Goal: Contribute content: Contribute content

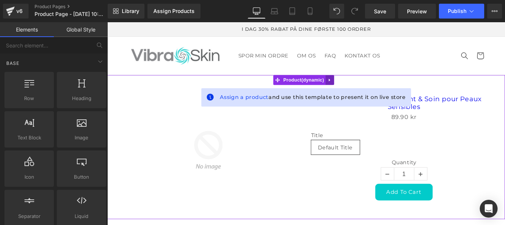
click at [359, 88] on icon at bounding box center [358, 88] width 5 height 6
click at [365, 88] on icon at bounding box center [363, 87] width 5 height 5
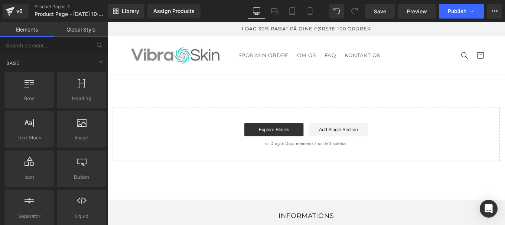
click at [293, 152] on div "Start building your page Explore Blocks Add Single Section or Drag & Drop eleme…" at bounding box center [332, 148] width 436 height 59
click at [289, 146] on link "Explore Blocks" at bounding box center [295, 143] width 67 height 15
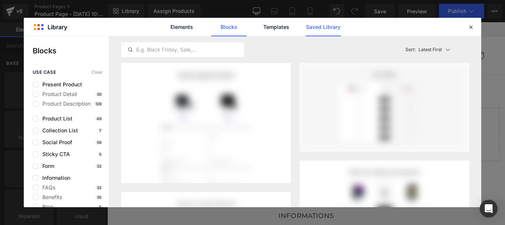
click at [322, 26] on link "Saved Library" at bounding box center [322, 27] width 35 height 19
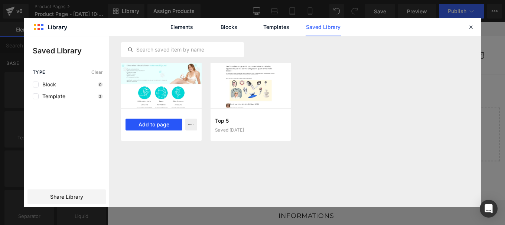
click at [155, 124] on button "Add to page" at bounding box center [153, 125] width 57 height 12
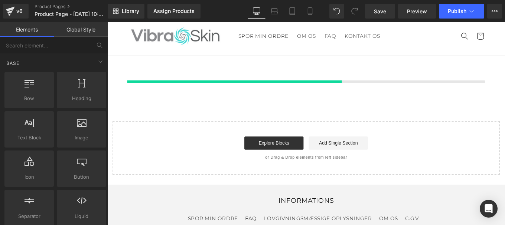
scroll to position [22, 0]
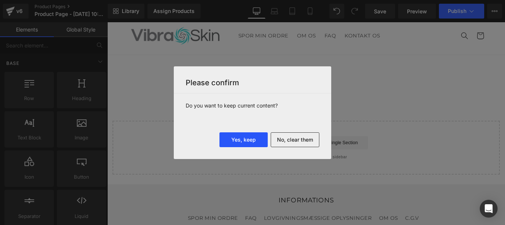
click at [242, 142] on button "Yes, keep" at bounding box center [243, 139] width 48 height 15
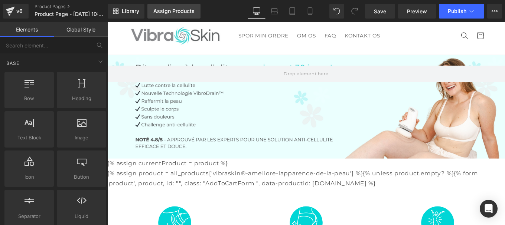
click at [178, 10] on div "Assign Products" at bounding box center [173, 11] width 41 height 6
click at [165, 16] on link "Assign Products" at bounding box center [173, 11] width 53 height 15
click at [172, 12] on div "Assign Products" at bounding box center [173, 11] width 41 height 6
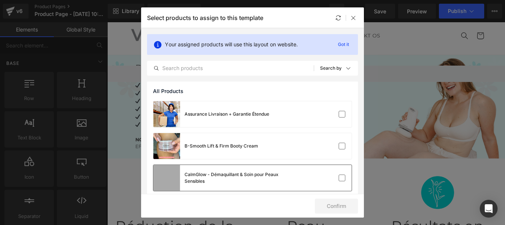
click at [240, 188] on div at bounding box center [224, 192] width 31 height 9
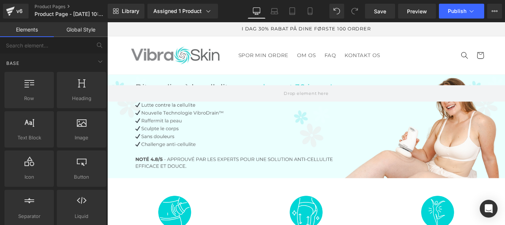
scroll to position [125, 0]
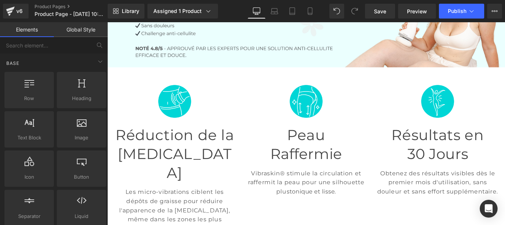
click at [176, 150] on span "Réduction de la" at bounding box center [183, 150] width 134 height 20
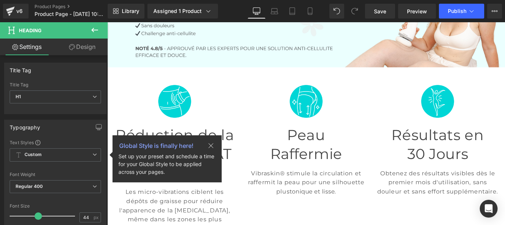
click at [93, 30] on icon at bounding box center [94, 30] width 7 height 4
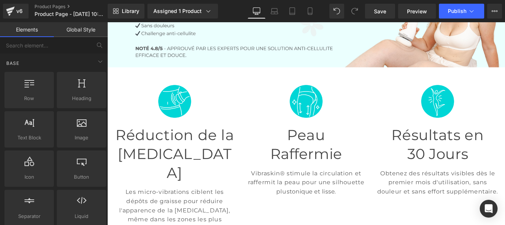
click at [79, 29] on link "Global Style" at bounding box center [81, 29] width 54 height 15
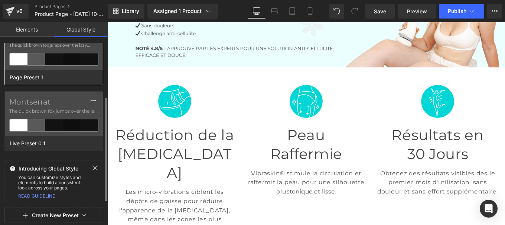
scroll to position [0, 0]
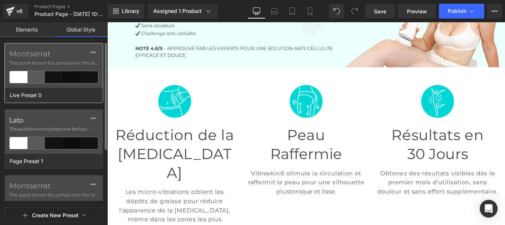
click at [50, 55] on label "Montserrat" at bounding box center [53, 53] width 89 height 9
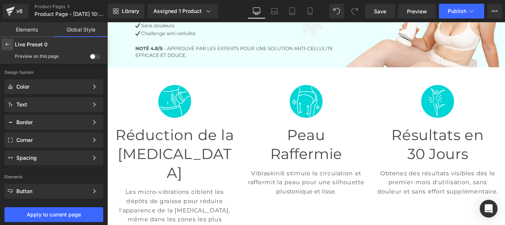
click at [6, 43] on icon at bounding box center [7, 45] width 6 height 6
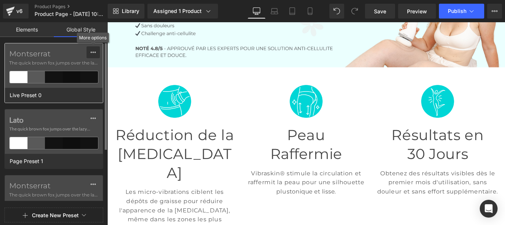
click at [92, 53] on icon at bounding box center [93, 52] width 6 height 6
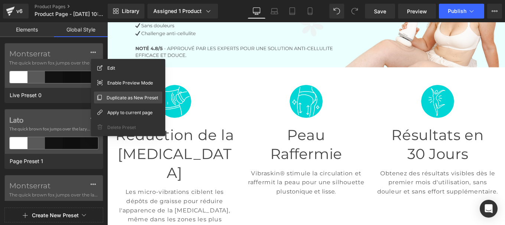
click at [135, 99] on span "Duplicate as New Preset" at bounding box center [132, 98] width 52 height 8
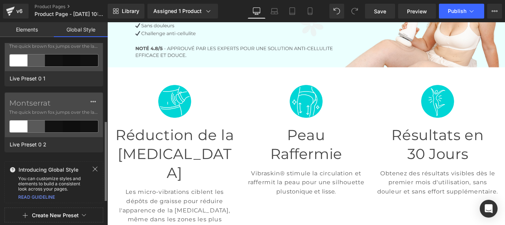
scroll to position [150, 0]
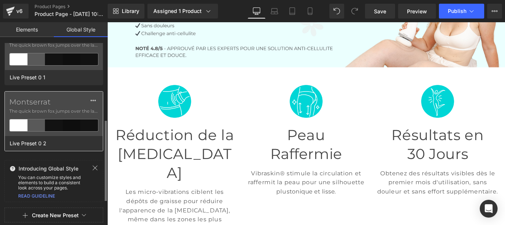
click at [45, 108] on span "The quick brown fox jumps over the lazy..." at bounding box center [53, 111] width 89 height 7
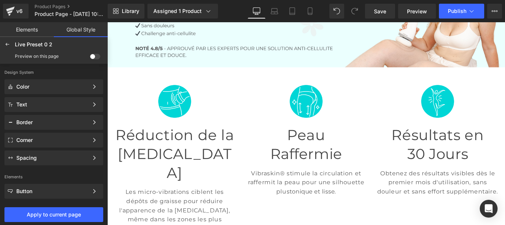
click at [94, 55] on span at bounding box center [95, 57] width 10 height 6
click at [90, 58] on input "checkbox" at bounding box center [90, 58] width 0 height 0
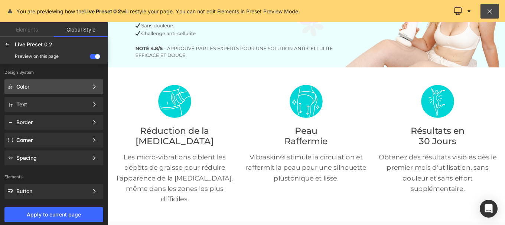
click at [76, 89] on div "Color" at bounding box center [52, 87] width 72 height 6
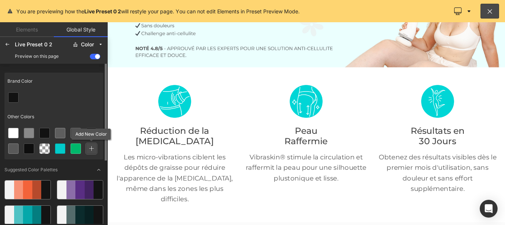
click at [90, 147] on icon at bounding box center [91, 148] width 5 height 5
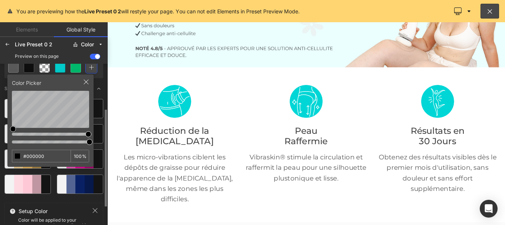
scroll to position [82, 0]
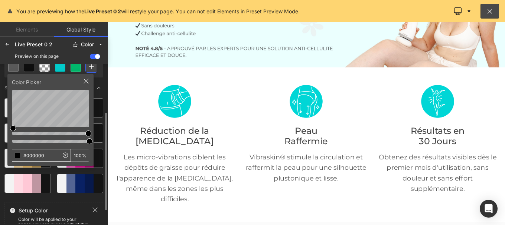
click at [50, 159] on input "#000000" at bounding box center [35, 156] width 46 height 12
type input "#fff8e7"
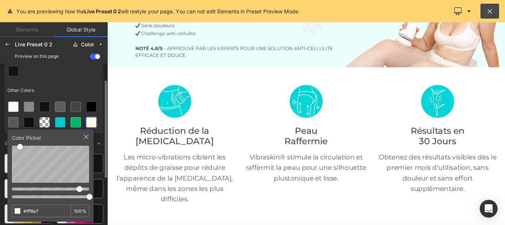
scroll to position [26, 0]
click at [59, 69] on div at bounding box center [53, 72] width 99 height 16
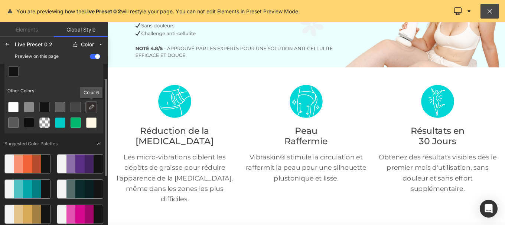
click at [91, 109] on icon at bounding box center [91, 107] width 6 height 6
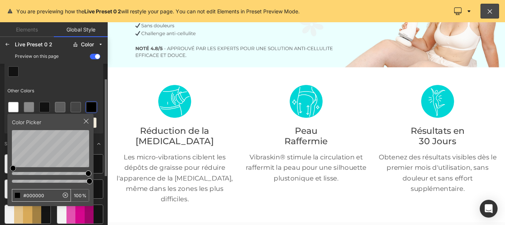
click at [48, 195] on input "#000000" at bounding box center [35, 196] width 46 height 12
type input "#dcbb73"
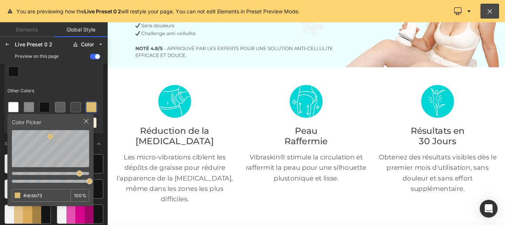
click at [76, 88] on div "Other Colors" at bounding box center [53, 90] width 99 height 17
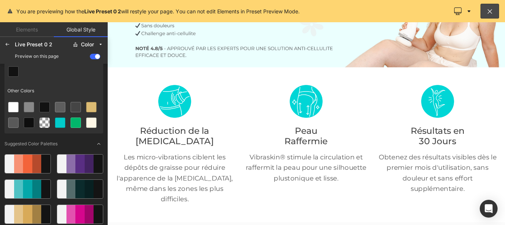
drag, startPoint x: 111, startPoint y: 66, endPoint x: 158, endPoint y: 181, distance: 124.3
click at [182, 188] on div at bounding box center [331, 136] width 449 height 229
click at [10, 43] on icon at bounding box center [7, 45] width 6 height 6
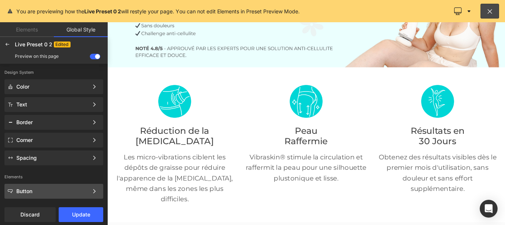
click at [31, 188] on div "Button" at bounding box center [52, 191] width 72 height 6
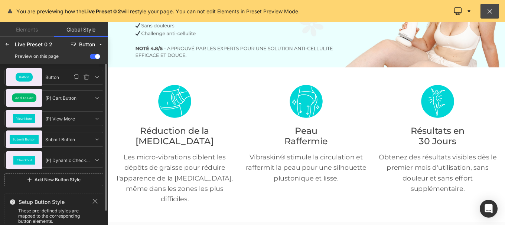
click at [23, 76] on span "Button" at bounding box center [24, 77] width 11 height 3
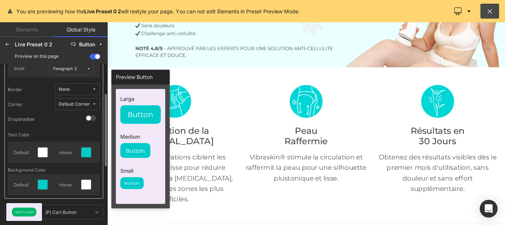
scroll to position [67, 0]
click at [86, 150] on icon at bounding box center [86, 152] width 6 height 6
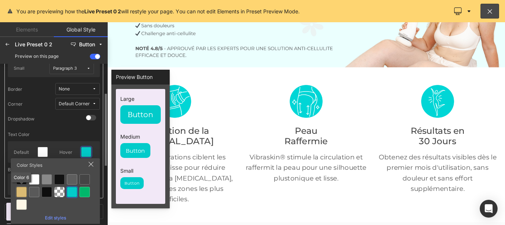
click at [22, 188] on div at bounding box center [21, 192] width 10 height 10
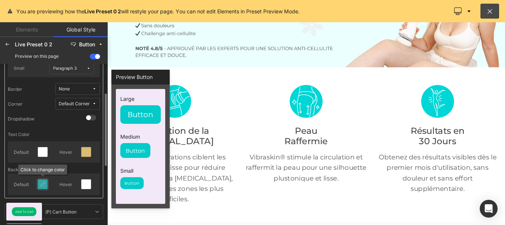
click at [41, 183] on icon at bounding box center [43, 184] width 6 height 6
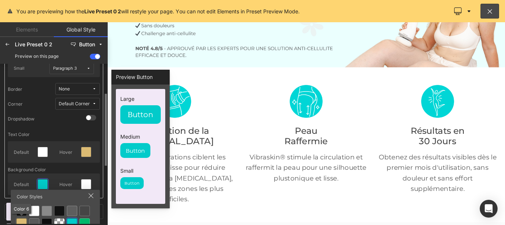
click at [18, 220] on div at bounding box center [21, 224] width 10 height 10
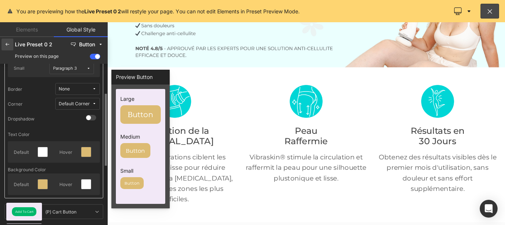
click at [6, 46] on icon at bounding box center [7, 45] width 6 height 6
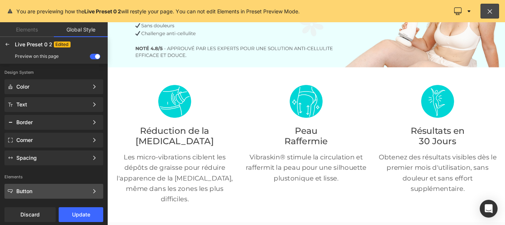
click at [26, 190] on div "Button" at bounding box center [52, 191] width 72 height 6
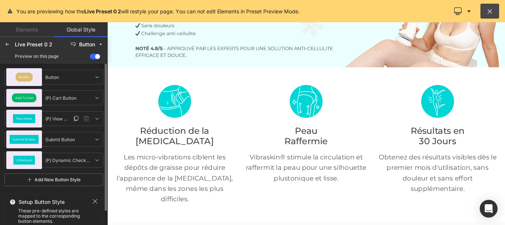
click at [24, 117] on span "View More" at bounding box center [24, 118] width 16 height 3
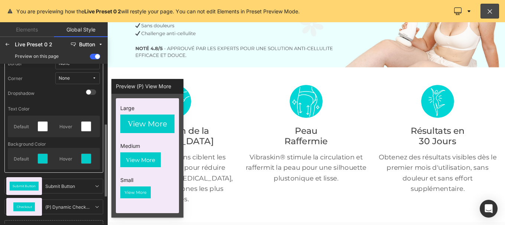
scroll to position [135, 0]
click at [42, 160] on icon at bounding box center [43, 158] width 6 height 6
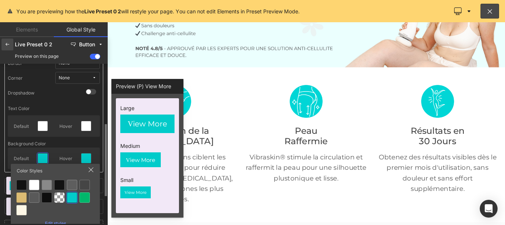
click at [6, 42] on icon at bounding box center [7, 45] width 6 height 6
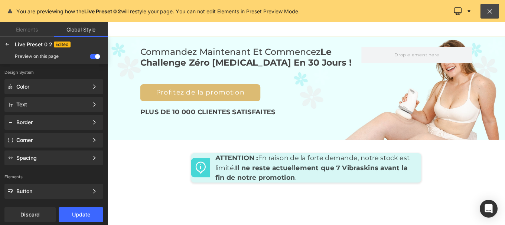
scroll to position [3050, 0]
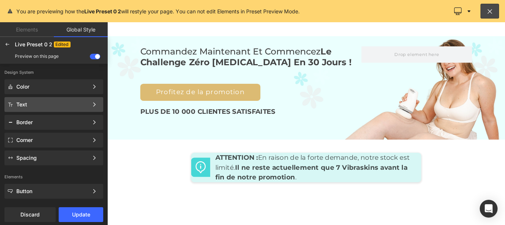
click at [58, 102] on div "Text" at bounding box center [52, 105] width 72 height 6
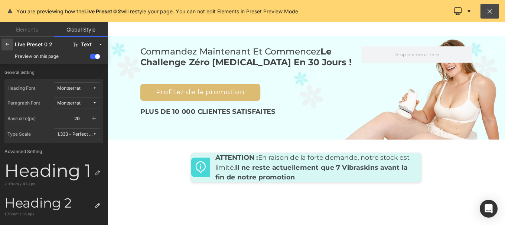
click at [7, 42] on icon at bounding box center [7, 45] width 6 height 6
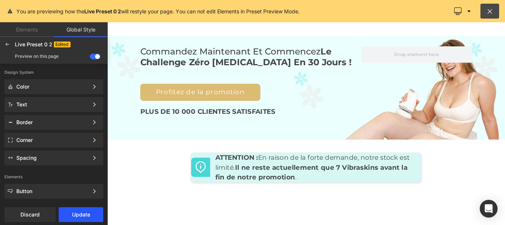
click at [76, 220] on button "Update" at bounding box center [81, 214] width 45 height 15
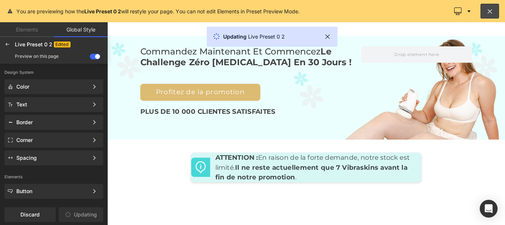
click at [76, 220] on div at bounding box center [54, 112] width 108 height 225
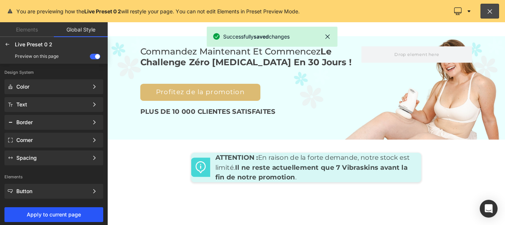
click at [83, 217] on span "Apply to current page" at bounding box center [54, 215] width 90 height 6
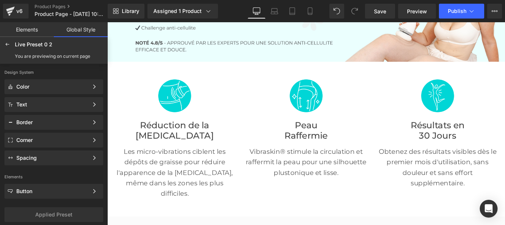
scroll to position [132, 0]
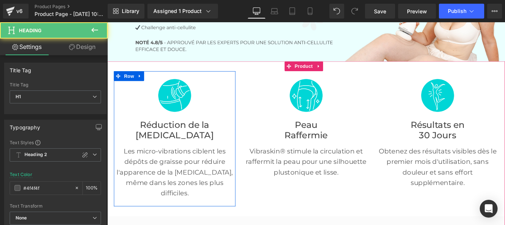
click at [177, 144] on span "Cellulite" at bounding box center [183, 150] width 88 height 12
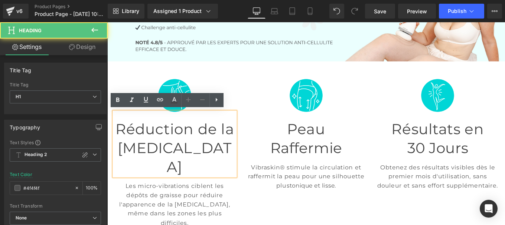
click at [141, 136] on span "Réduction de la" at bounding box center [183, 143] width 134 height 20
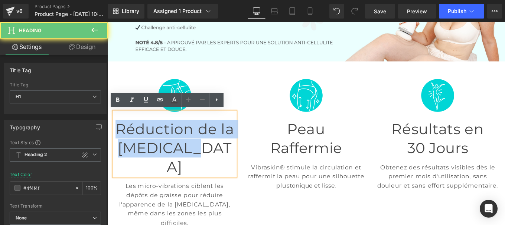
drag, startPoint x: 141, startPoint y: 136, endPoint x: 206, endPoint y: 153, distance: 67.8
click at [206, 153] on div "Réduction de la Cellulite" at bounding box center [183, 160] width 137 height 73
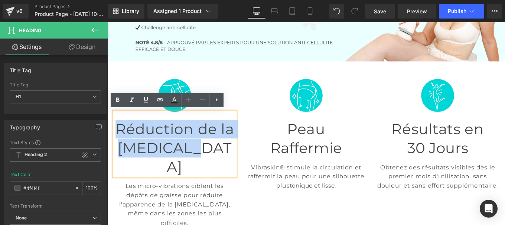
paste div
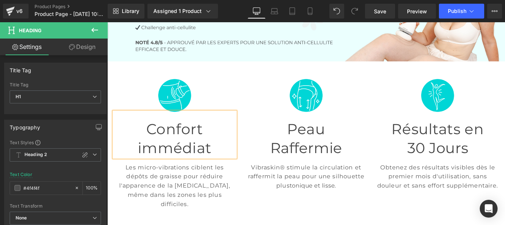
click at [321, 154] on span "Raffermie" at bounding box center [331, 164] width 81 height 20
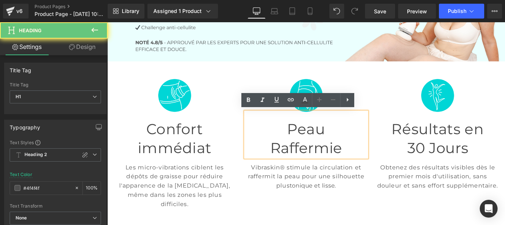
click at [364, 146] on div "Peau Raffermie" at bounding box center [331, 149] width 137 height 51
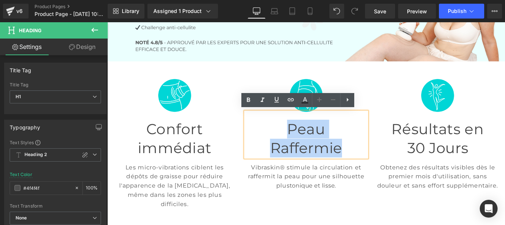
paste div
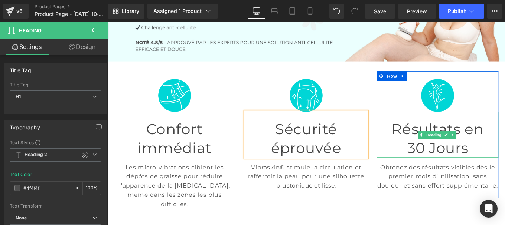
click at [450, 142] on span "Résultats en" at bounding box center [480, 143] width 104 height 20
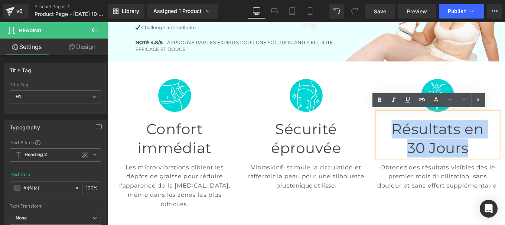
drag, startPoint x: 505, startPoint y: 140, endPoint x: 509, endPoint y: 144, distance: 5.3
click at [504, 144] on div "Résultats en 30 Jours" at bounding box center [479, 149] width 137 height 51
paste div
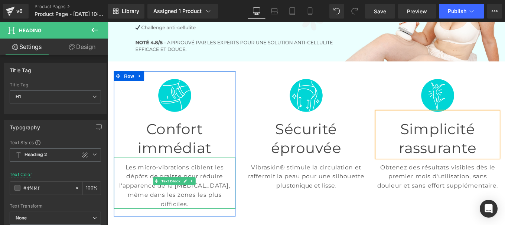
click at [190, 181] on p "Les micro-vibrations ciblent les dépôts de graisse pour réduire l'apparence de …" at bounding box center [183, 207] width 137 height 52
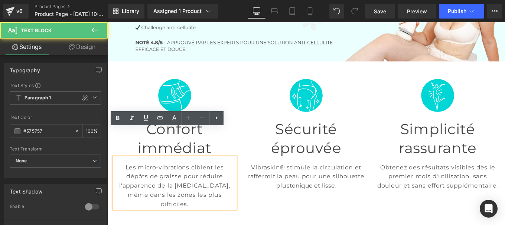
click at [182, 181] on p "Les micro-vibrations ciblent les dépôts de graisse pour réduire l'apparence de …" at bounding box center [183, 207] width 137 height 52
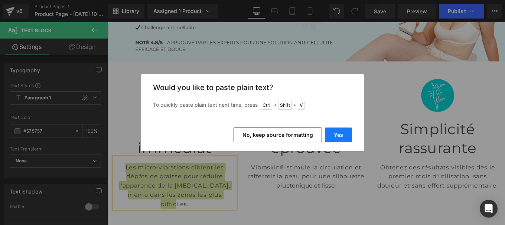
click at [0, 0] on button "Yes" at bounding box center [0, 0] width 0 height 0
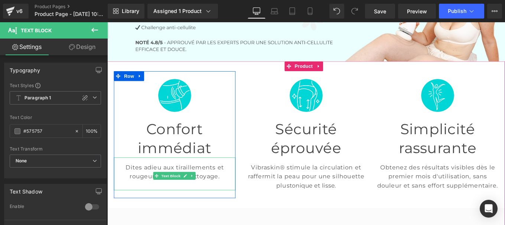
click at [203, 202] on p at bounding box center [183, 207] width 137 height 10
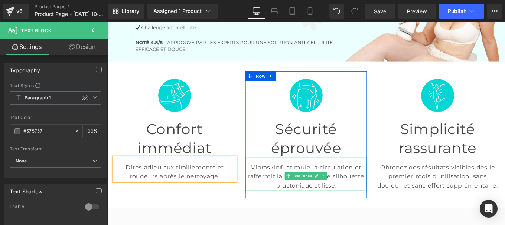
click at [286, 181] on p "Vibraskin® stimule la circulation et raffermit la peau pour une silhouette plus…" at bounding box center [331, 196] width 137 height 31
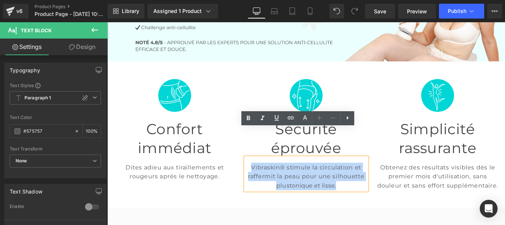
drag, startPoint x: 266, startPoint y: 156, endPoint x: 371, endPoint y: 179, distance: 107.9
click at [371, 181] on p "Vibraskin® stimule la circulation et raffermit la peau pour une silhouette plus…" at bounding box center [331, 196] width 137 height 31
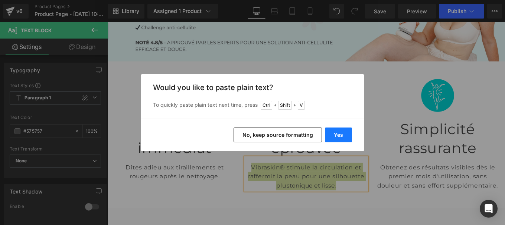
click at [336, 130] on button "Yes" at bounding box center [338, 135] width 27 height 15
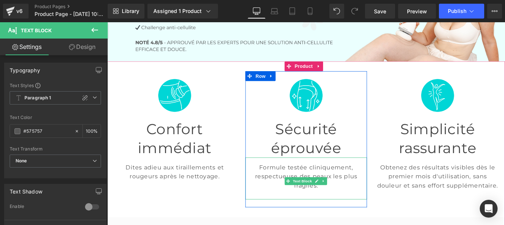
click at [310, 181] on p "Formule testée cliniquement, respectueuse des peaux les plus fragiles." at bounding box center [331, 196] width 137 height 31
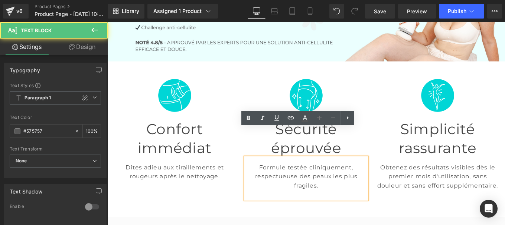
click at [308, 212] on p at bounding box center [331, 217] width 137 height 10
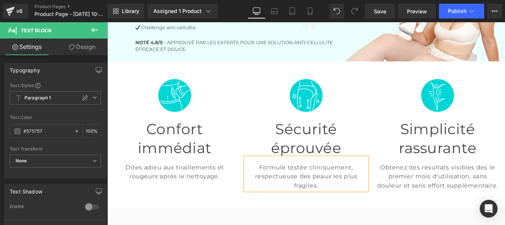
click at [308, 181] on p "Formule testée cliniquement, respectueuse des peaux les plus fragiles." at bounding box center [331, 196] width 137 height 31
click at [374, 181] on p "Formule testée cliniquement, respectueuse des peaux les plus fragiles." at bounding box center [331, 196] width 137 height 31
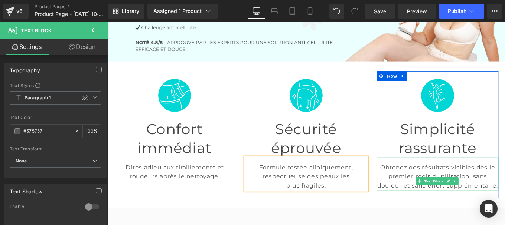
click at [445, 181] on p "Obtenez des résultats visibles dès le premier mois d'utilisation, sans douleur …" at bounding box center [479, 196] width 137 height 31
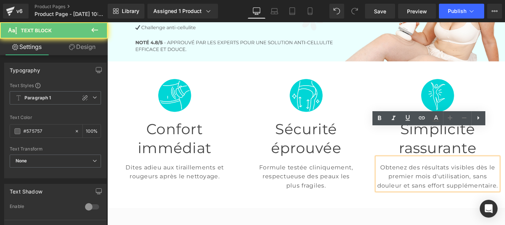
click at [445, 181] on p "Obtenez des résultats visibles dès le premier mois d'utilisation, sans douleur …" at bounding box center [479, 196] width 137 height 31
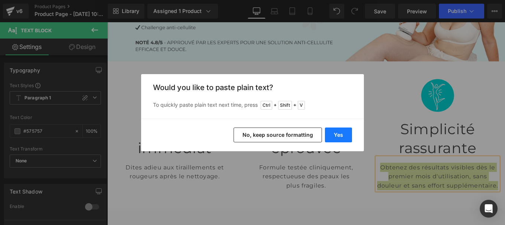
click at [335, 130] on button "Yes" at bounding box center [338, 135] width 27 height 15
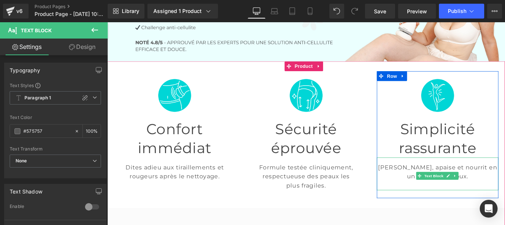
click at [444, 202] on p at bounding box center [479, 207] width 137 height 10
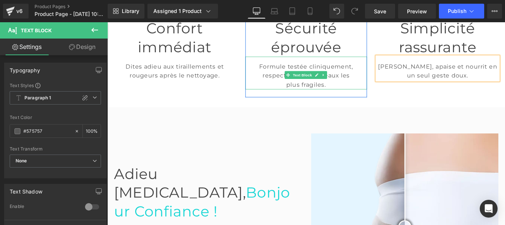
scroll to position [247, 0]
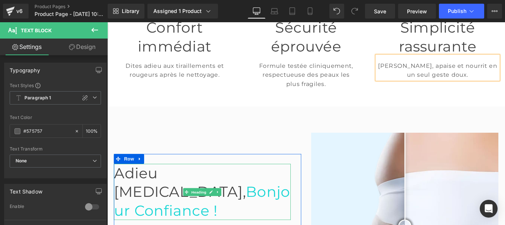
click at [170, 183] on span "Adieu Cellulite," at bounding box center [189, 203] width 149 height 41
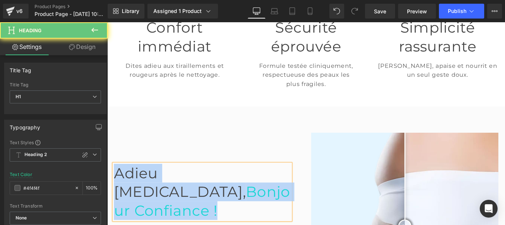
paste div
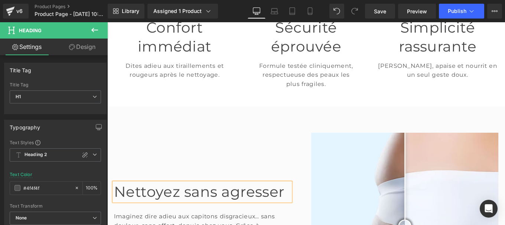
scroll to position [255, 0]
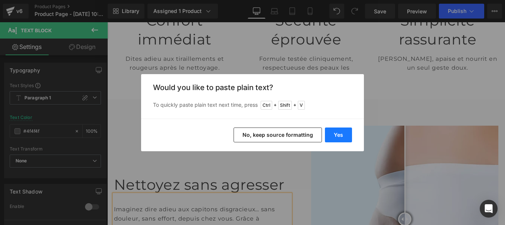
click at [341, 132] on button "Yes" at bounding box center [338, 135] width 27 height 15
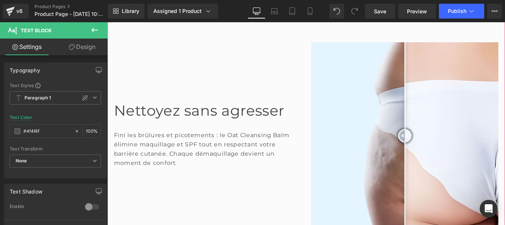
scroll to position [349, 0]
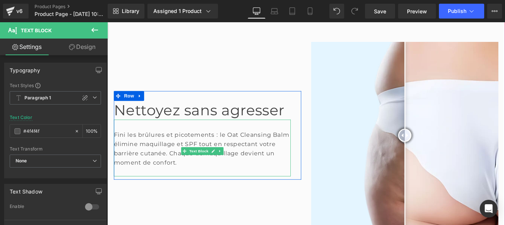
click at [176, 186] on div at bounding box center [215, 191] width 200 height 10
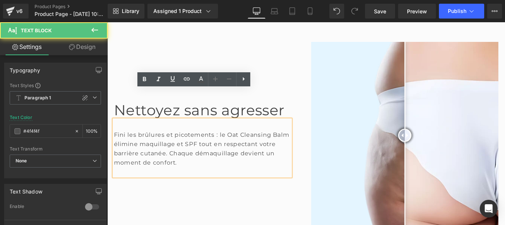
scroll to position [355, 0]
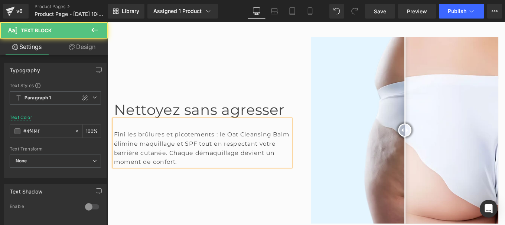
drag, startPoint x: 235, startPoint y: 115, endPoint x: 301, endPoint y: 115, distance: 66.0
click at [301, 132] on div "Fini les brûlures et picotements : le Oat Cleansing Balm élimine maquillage et …" at bounding box center [215, 159] width 200 height 54
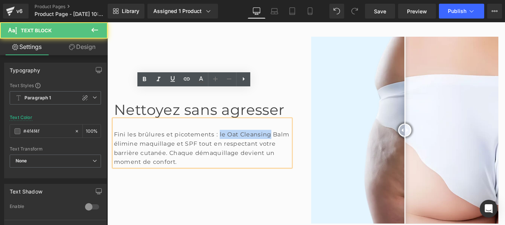
drag, startPoint x: 301, startPoint y: 115, endPoint x: 235, endPoint y: 114, distance: 66.1
click at [235, 132] on div "Fini les brûlures et picotements : le Oat Cleansing Balm élimine maquillage et …" at bounding box center [215, 159] width 200 height 54
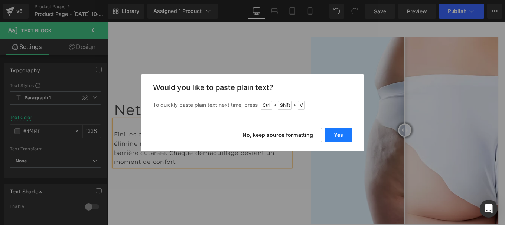
click at [334, 130] on button "Yes" at bounding box center [338, 135] width 27 height 15
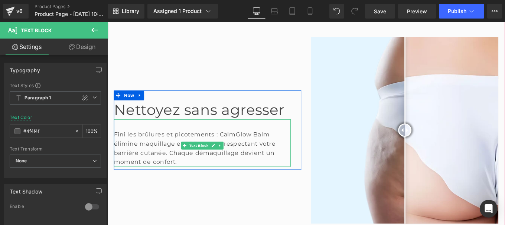
click at [299, 132] on div "Fini les brûlures et picotements : CalmGlow Balm élimine maquillage et SPF tout…" at bounding box center [215, 159] width 200 height 54
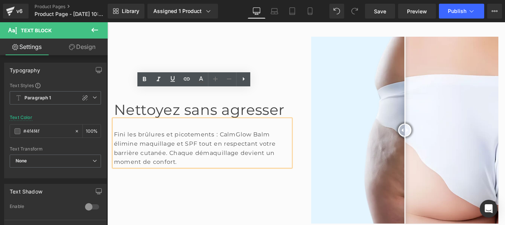
click at [115, 132] on div "Fini les brûlures et picotements : CalmGlow Balm élimine maquillage et SPF tout…" at bounding box center [215, 159] width 200 height 54
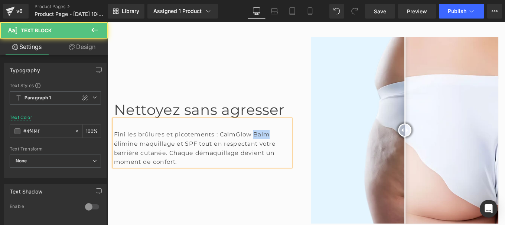
drag, startPoint x: 274, startPoint y: 114, endPoint x: 302, endPoint y: 115, distance: 27.8
click at [302, 132] on div "Fini les brûlures et picotements : CalmGlow Balm élimine maquillage et SPF tout…" at bounding box center [215, 159] width 200 height 54
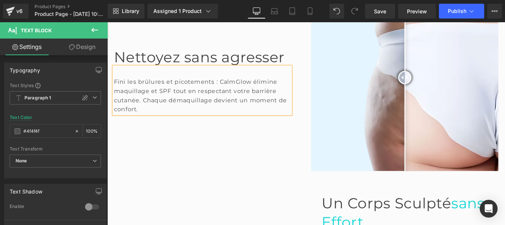
scroll to position [486, 0]
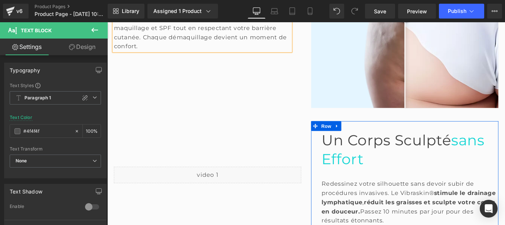
click at [365, 146] on span "Un Corps Sculpté" at bounding box center [422, 156] width 147 height 20
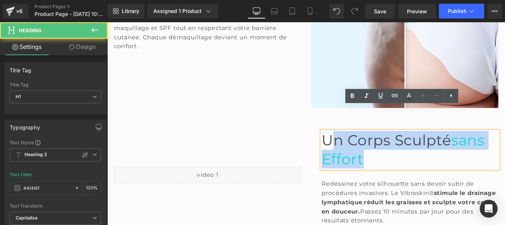
drag, startPoint x: 396, startPoint y: 123, endPoint x: 541, endPoint y: 123, distance: 144.7
click at [504, 145] on h1 "Un Corps Sculpté sans Effort" at bounding box center [449, 166] width 200 height 42
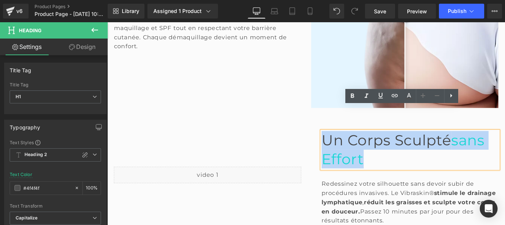
drag, startPoint x: 541, startPoint y: 123, endPoint x: 348, endPoint y: 126, distance: 192.9
click at [349, 145] on h1 "Un Corps Sculpté sans Effort" at bounding box center [449, 166] width 200 height 42
paste div
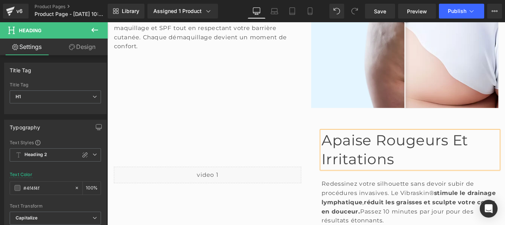
click at [353, 146] on font "Apaise rougeurs et irritations" at bounding box center [431, 166] width 165 height 41
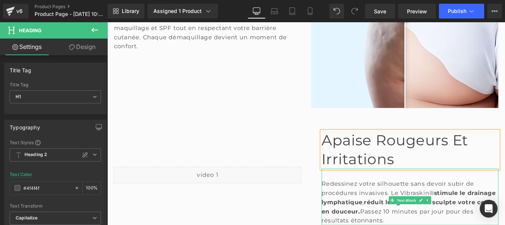
click at [389, 200] on div "Redessinez votre silhouette sans devoir subir de procédures invasives. Le Vibra…" at bounding box center [449, 226] width 200 height 52
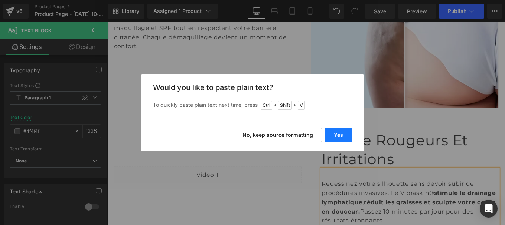
click at [341, 134] on button "Yes" at bounding box center [338, 135] width 27 height 15
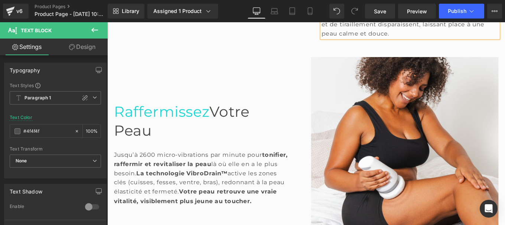
scroll to position [688, 0]
click at [188, 155] on div "Jusqu’à 2600 micro-vibrations par minute pour tonifier, raffermir et revitalise…" at bounding box center [215, 192] width 200 height 75
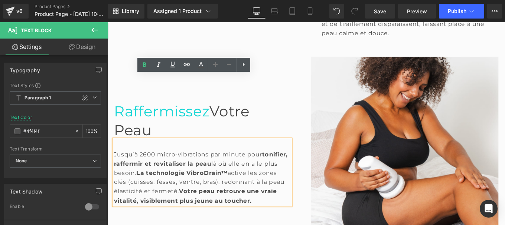
click at [188, 155] on div "Jusqu’à 2600 micro-vibrations par minute pour tonifier, raffermir et revitalise…" at bounding box center [215, 192] width 200 height 75
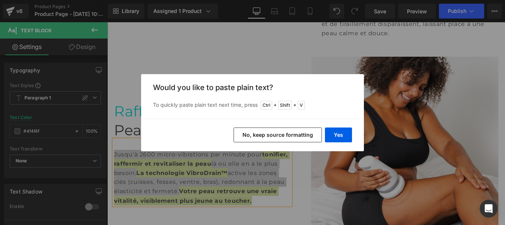
click at [334, 135] on button "Yes" at bounding box center [338, 135] width 27 height 15
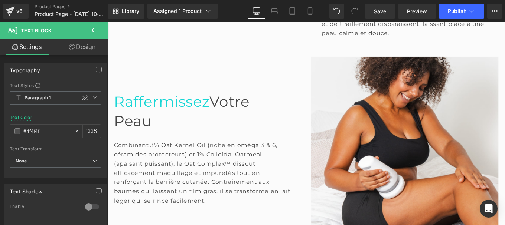
click at [115, 144] on div "Combinant 3% Oat Kernel Oil (riche en oméga 3 & 6, céramides protecteurs) et 1%…" at bounding box center [215, 191] width 200 height 95
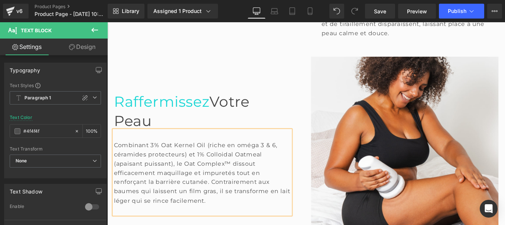
click at [226, 144] on div "Combinant 3% Oat Kernel Oil (riche en oméga 3 & 6, céramides protecteurs) et 1%…" at bounding box center [215, 191] width 200 height 95
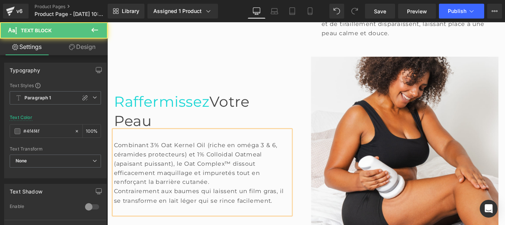
scroll to position [682, 0]
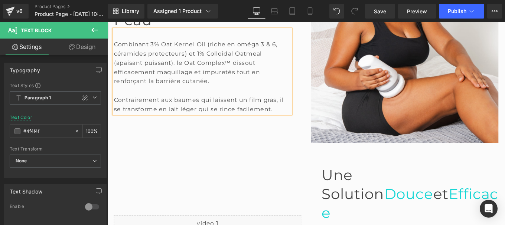
scroll to position [854, 0]
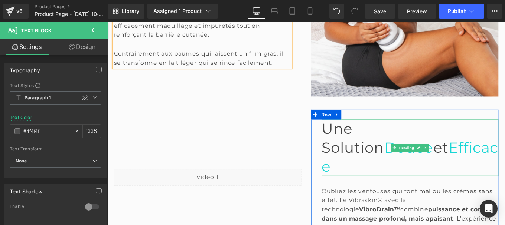
click at [374, 154] on span "Efficace" at bounding box center [449, 174] width 200 height 41
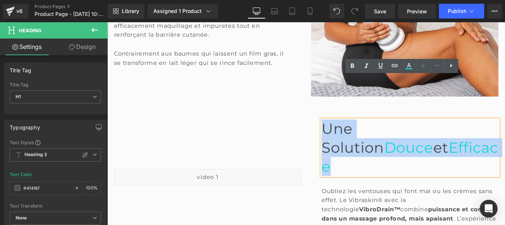
paste div
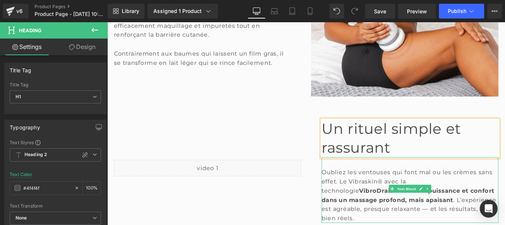
click at [380, 187] on div "Oubliez les ventouses qui font mal ou les crèmes sans effet. Le Vibraskin® avec…" at bounding box center [449, 218] width 200 height 63
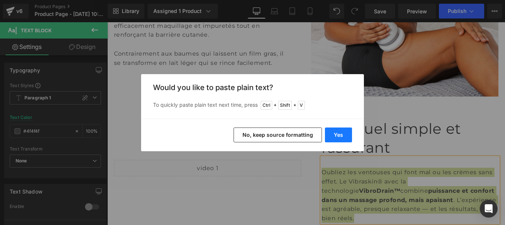
click at [328, 139] on button "Yes" at bounding box center [338, 135] width 27 height 15
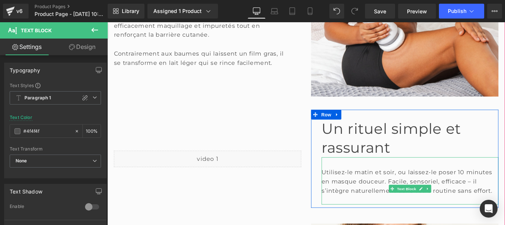
click at [369, 218] on div at bounding box center [449, 223] width 200 height 10
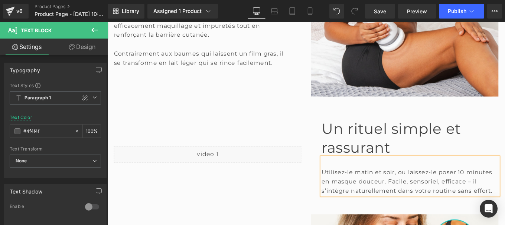
click at [349, 187] on div "Utilisez-le matin et soir, ou laissez-le poser 10 minutes en masque douceur. Fa…" at bounding box center [449, 202] width 200 height 31
click at [504, 187] on div "Utilisez-le matin et soir, ou laissez-le poser 10 minutes en masque douceur. Fa…" at bounding box center [449, 202] width 200 height 31
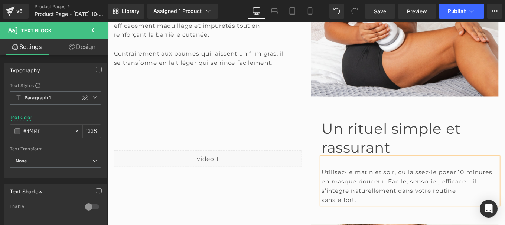
click at [349, 187] on div "Utilisez-le matin et soir, ou laissez-le poser 10 minutes en masque douceur. Fa…" at bounding box center [449, 202] width 200 height 31
click at [351, 133] on font "Un rituel simple et rassurant" at bounding box center [428, 153] width 158 height 41
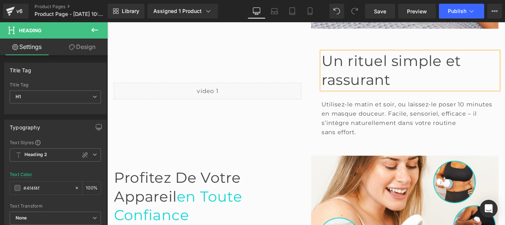
scroll to position [931, 0]
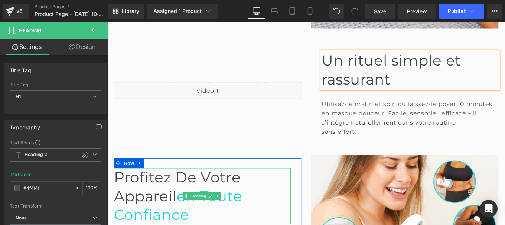
click at [228, 188] on span "Profitez de votre appareil" at bounding box center [186, 208] width 143 height 41
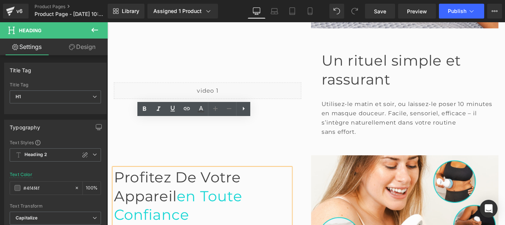
drag, startPoint x: 229, startPoint y: 137, endPoint x: 285, endPoint y: 139, distance: 56.5
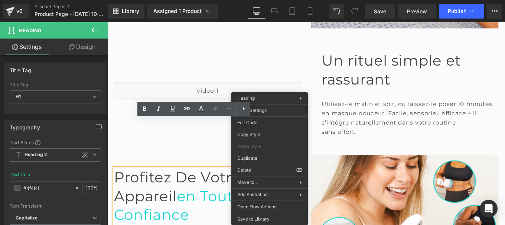
click at [225, 188] on span "Profitez de votre appareil" at bounding box center [186, 208] width 143 height 41
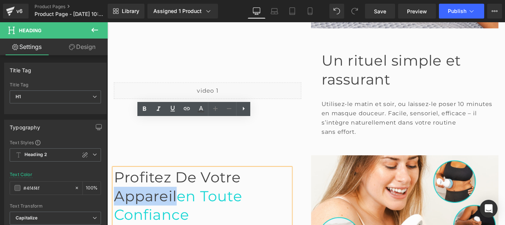
drag, startPoint x: 232, startPoint y: 141, endPoint x: 286, endPoint y: 139, distance: 54.6
click at [258, 188] on span "Profitez de votre appareil" at bounding box center [186, 208] width 143 height 41
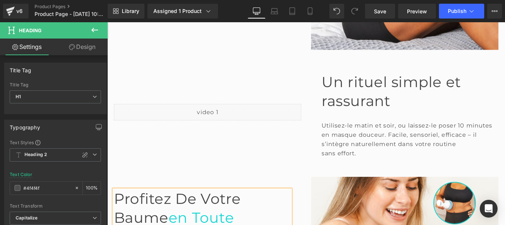
scroll to position [968, 0]
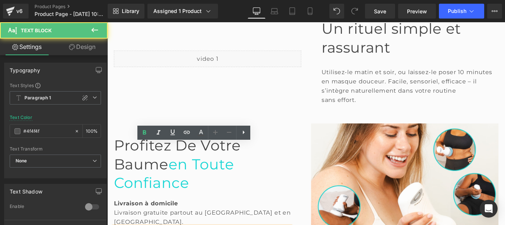
drag, startPoint x: 207, startPoint y: 172, endPoint x: 108, endPoint y: 174, distance: 99.8
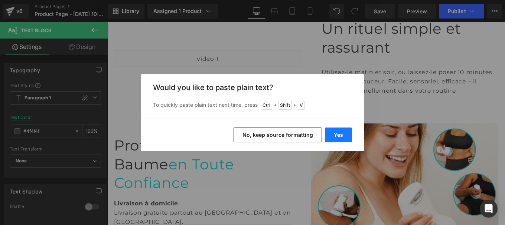
click at [338, 138] on button "Yes" at bounding box center [338, 135] width 27 height 15
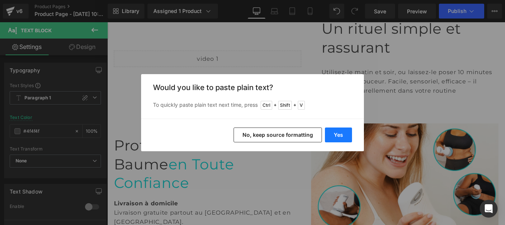
click at [343, 134] on button "Yes" at bounding box center [338, 135] width 27 height 15
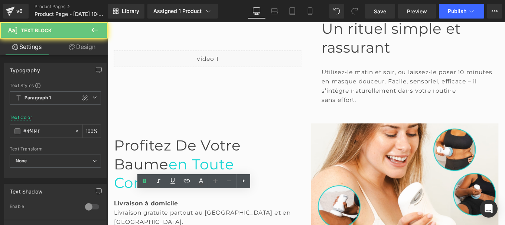
drag, startPoint x: 170, startPoint y: 227, endPoint x: 95, endPoint y: 230, distance: 75.4
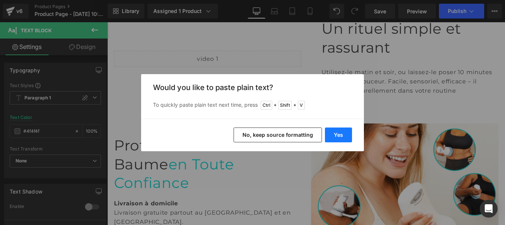
click at [340, 136] on button "Yes" at bounding box center [338, 135] width 27 height 15
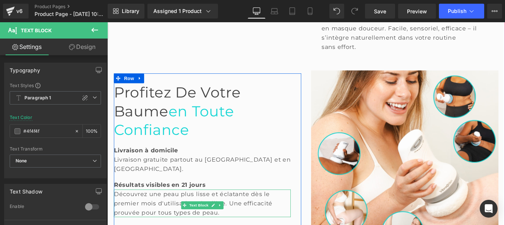
scroll to position [1028, 0]
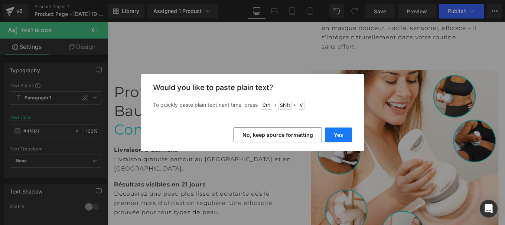
click at [337, 134] on button "Yes" at bounding box center [338, 135] width 27 height 15
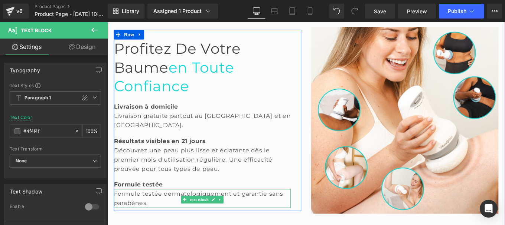
scroll to position [1077, 0]
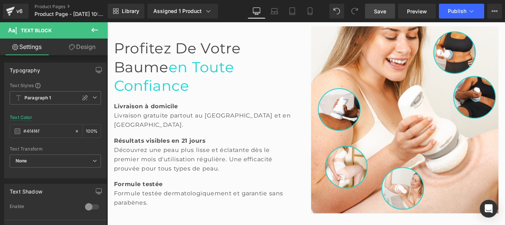
click at [382, 14] on span "Save" at bounding box center [380, 11] width 12 height 8
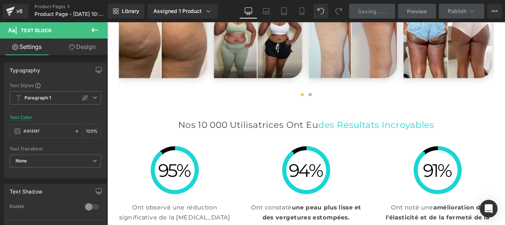
scroll to position [1529, 0]
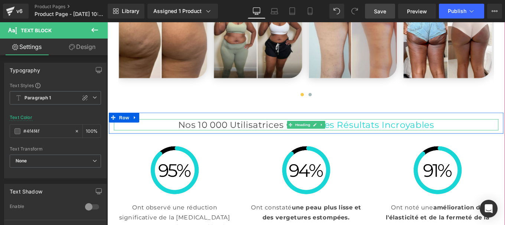
click at [248, 132] on h2 "Nos 10 000 Utilisatrices Ont eu des résultats incroyables" at bounding box center [332, 138] width 434 height 13
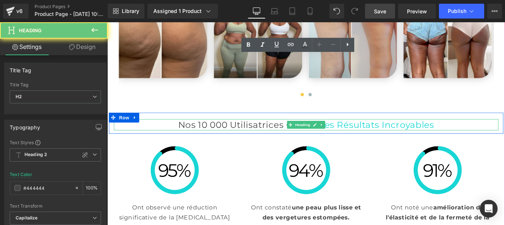
click at [248, 132] on h2 "Nos 10 000 Utilisatrices Ont eu des résultats incroyables" at bounding box center [332, 138] width 434 height 13
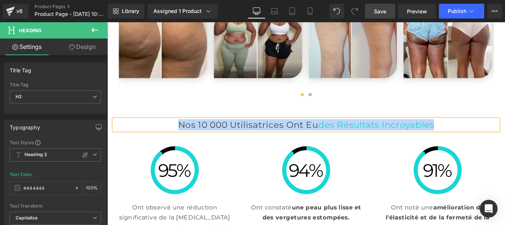
paste div
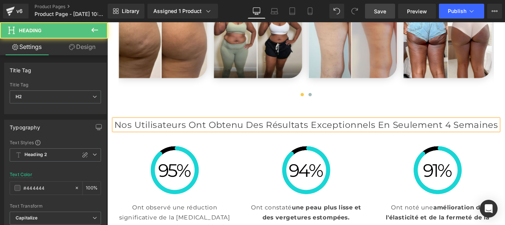
click at [504, 132] on h2 "Nos Utilisateurs Ont Obtenu des Résultats Exceptionnels en Seulement 4 Semaines" at bounding box center [332, 138] width 434 height 13
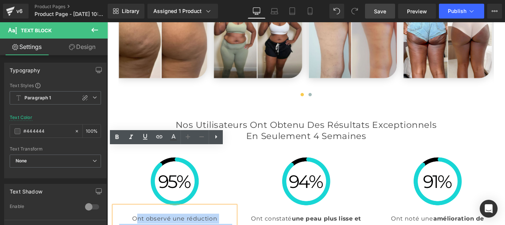
drag, startPoint x: 134, startPoint y: 178, endPoint x: 243, endPoint y: 198, distance: 111.3
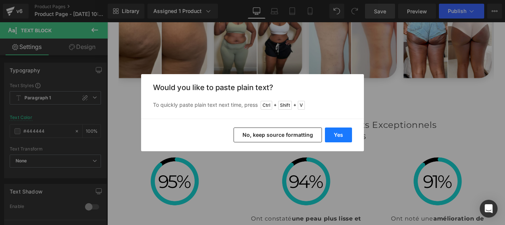
click at [344, 130] on button "Yes" at bounding box center [338, 135] width 27 height 15
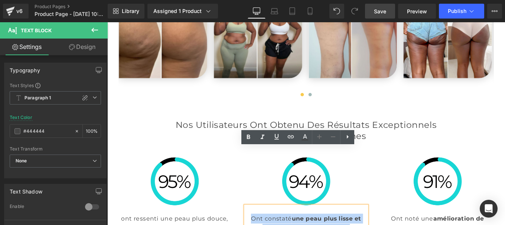
drag, startPoint x: 263, startPoint y: 177, endPoint x: 384, endPoint y: 196, distance: 122.3
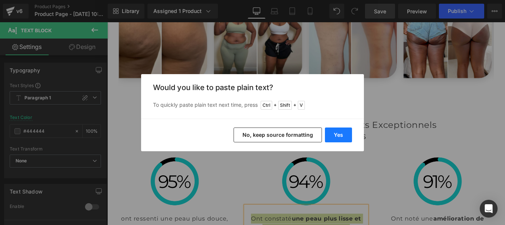
click at [335, 140] on button "Yes" at bounding box center [338, 135] width 27 height 15
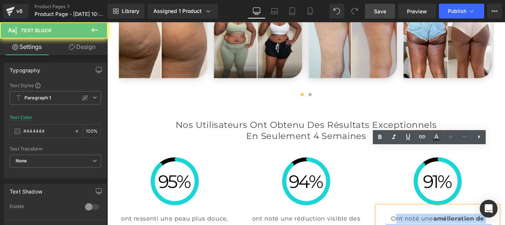
drag, startPoint x: 424, startPoint y: 180, endPoint x: 526, endPoint y: 217, distance: 108.0
click at [504, 217] on div "Image ont ressenti une peau plus douce, hydratée et confortable immédiatement a…" at bounding box center [331, 218] width 445 height 115
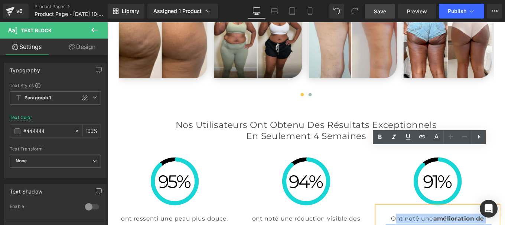
drag, startPoint x: 424, startPoint y: 179, endPoint x: 493, endPoint y: 202, distance: 73.0
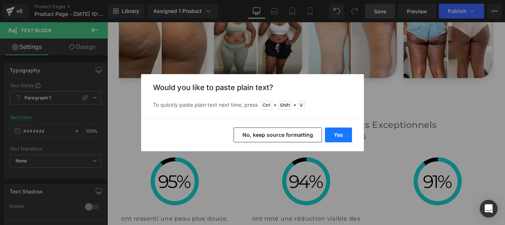
click at [340, 132] on button "Yes" at bounding box center [338, 135] width 27 height 15
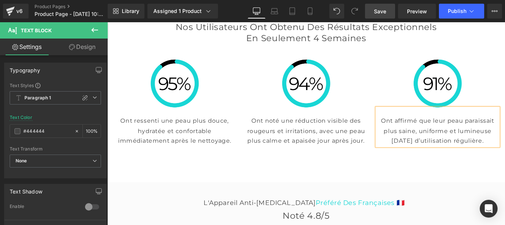
scroll to position [1619, 0]
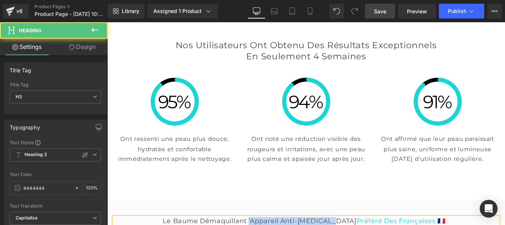
drag, startPoint x: 297, startPoint y: 196, endPoint x: 447, endPoint y: 194, distance: 150.3
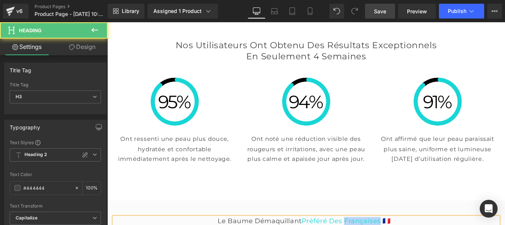
drag, startPoint x: 409, startPoint y: 195, endPoint x: 476, endPoint y: 193, distance: 67.2
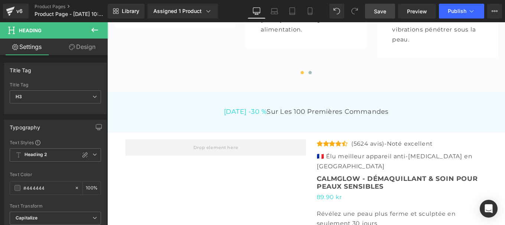
scroll to position [2166, 0]
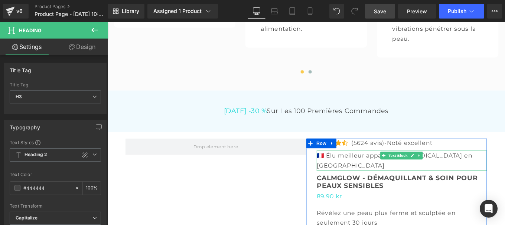
click at [349, 167] on p "🇫🇷 Élu meilleur appareil anti-cellulite en France" at bounding box center [440, 178] width 192 height 23
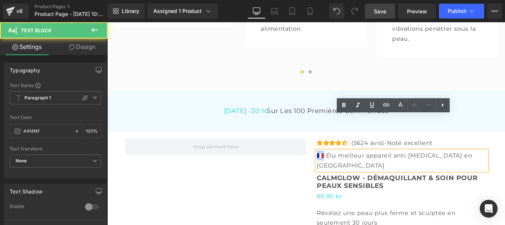
drag, startPoint x: 347, startPoint y: 134, endPoint x: 338, endPoint y: 134, distance: 8.9
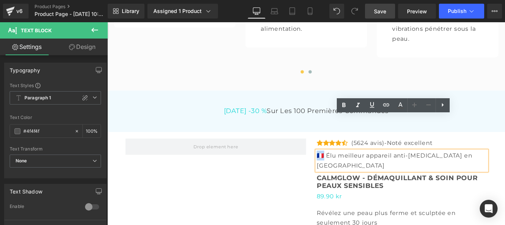
paste div
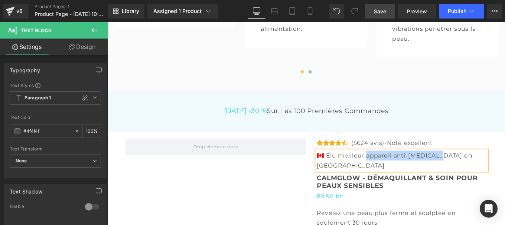
drag, startPoint x: 396, startPoint y: 134, endPoint x: 473, endPoint y: 134, distance: 77.2
click at [473, 167] on p "🇨🇦 Élu meilleur appareil anti-cellulite en France" at bounding box center [440, 178] width 192 height 23
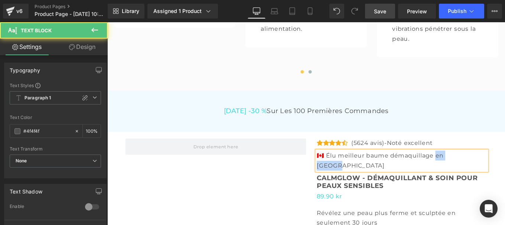
drag, startPoint x: 479, startPoint y: 134, endPoint x: 518, endPoint y: 134, distance: 38.2
click at [504, 167] on p "🇨🇦 Élu meilleur baume démaquillage en France" at bounding box center [440, 178] width 192 height 23
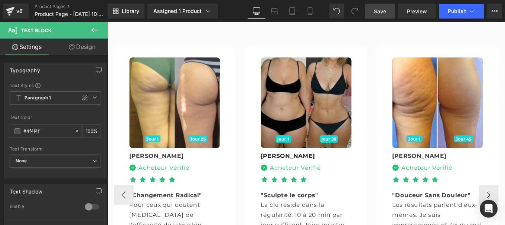
scroll to position [1868, 0]
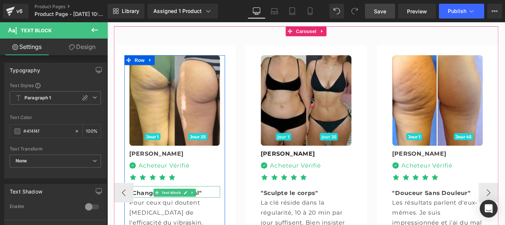
click at [163, 210] on span at bounding box center [164, 214] width 8 height 9
click at [145, 211] on span ""Changement Radical"" at bounding box center [173, 215] width 82 height 8
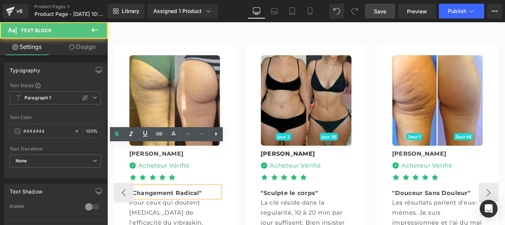
click at [145, 211] on span ""Changement Radical"" at bounding box center [173, 215] width 82 height 8
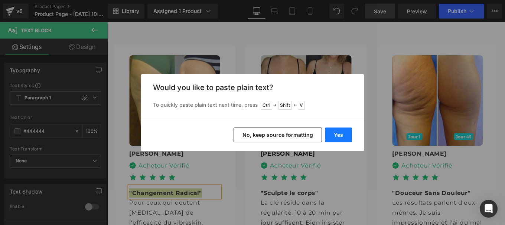
click at [335, 133] on button "Yes" at bounding box center [338, 135] width 27 height 15
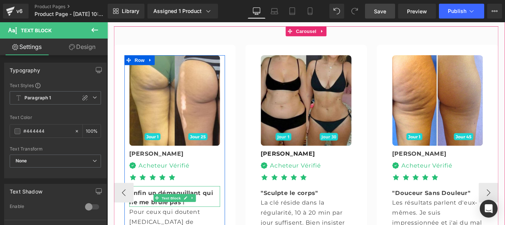
click at [201, 207] on div "Enfin un démaquillant qui ne me brûle pas !" at bounding box center [183, 218] width 102 height 23
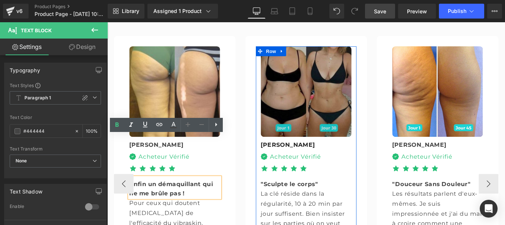
scroll to position [1879, 0]
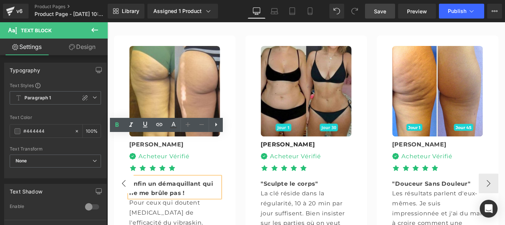
click at [121, 193] on button "‹" at bounding box center [126, 204] width 22 height 22
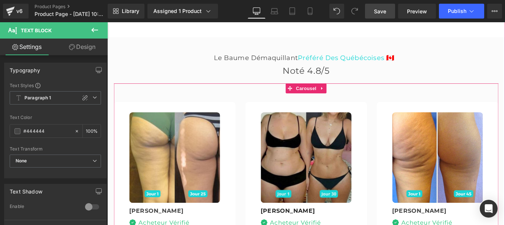
scroll to position [1803, 0]
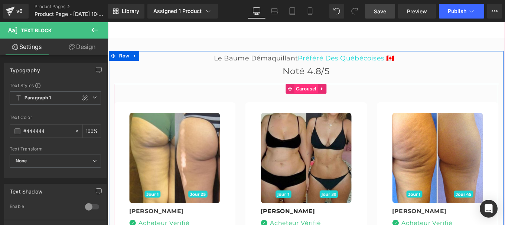
click at [327, 92] on span "Carousel" at bounding box center [331, 97] width 27 height 11
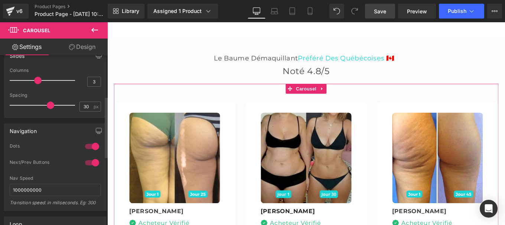
scroll to position [114, 0]
click at [83, 146] on div at bounding box center [92, 146] width 18 height 12
click at [85, 144] on div at bounding box center [92, 146] width 18 height 12
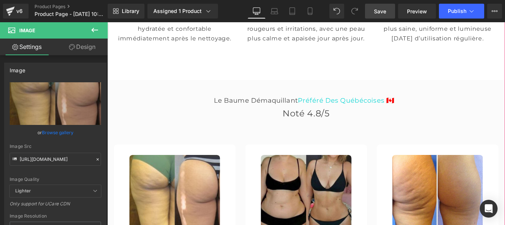
scroll to position [1755, 0]
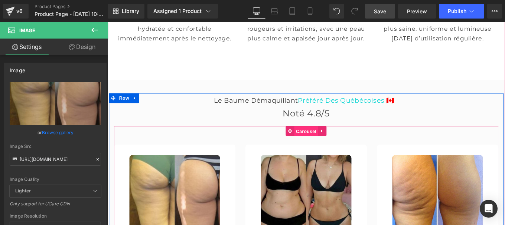
click at [321, 140] on span "Carousel" at bounding box center [331, 145] width 27 height 11
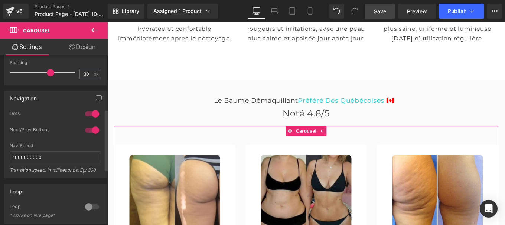
scroll to position [151, 0]
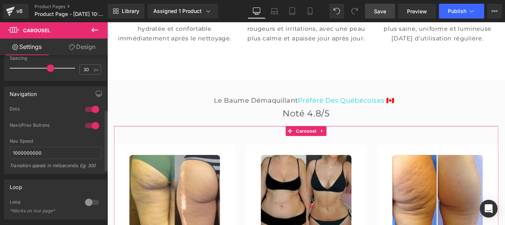
click at [85, 109] on div at bounding box center [92, 110] width 18 height 12
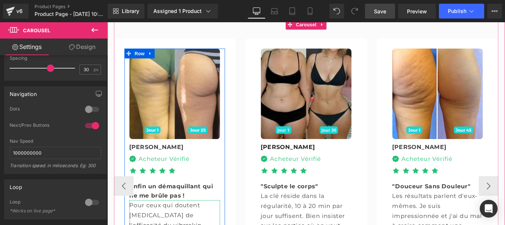
scroll to position [2004, 0]
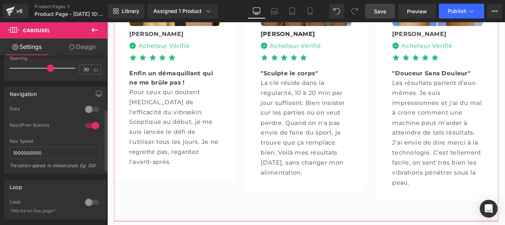
click at [93, 109] on div at bounding box center [92, 110] width 18 height 12
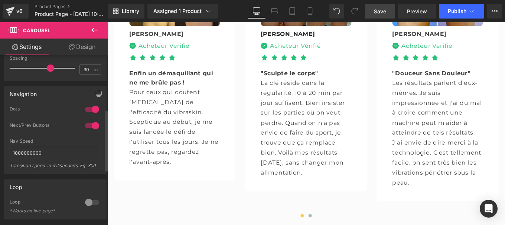
click at [85, 125] on div at bounding box center [92, 126] width 18 height 12
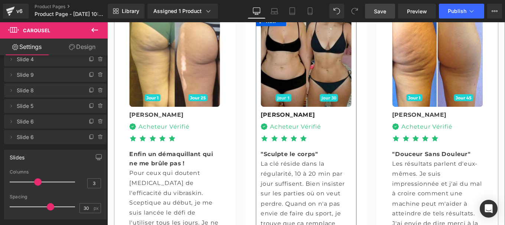
scroll to position [1912, 0]
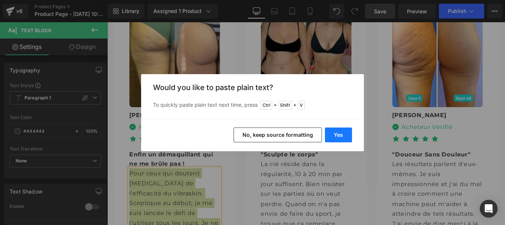
click at [340, 132] on button "Yes" at bounding box center [338, 135] width 27 height 15
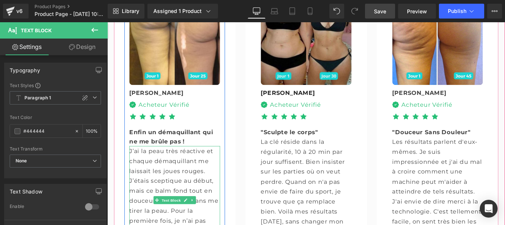
scroll to position [1940, 0]
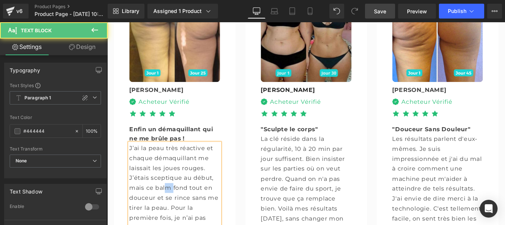
drag, startPoint x: 180, startPoint y: 164, endPoint x: 169, endPoint y: 164, distance: 10.8
click at [169, 164] on p "J’ai la peau très réactive et chaque démaquillant me laissait les joues rouges.…" at bounding box center [183, 215] width 102 height 113
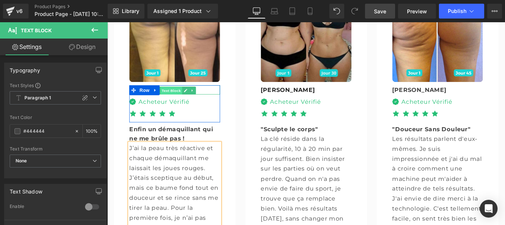
click at [170, 95] on span "Text Block" at bounding box center [179, 99] width 24 height 9
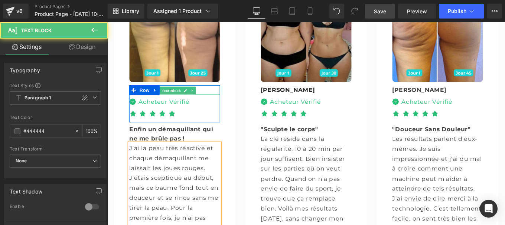
click at [210, 93] on div "[PERSON_NAME]" at bounding box center [183, 98] width 102 height 10
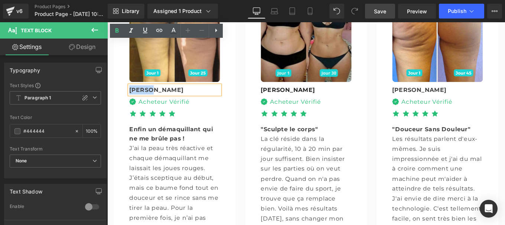
drag, startPoint x: 211, startPoint y: 47, endPoint x: 122, endPoint y: 48, distance: 89.1
click at [122, 48] on div "Image Sophie Text Block Image Acheteur Vérifié Text Block Icon List Icon Icon I…" at bounding box center [183, 131] width 125 height 288
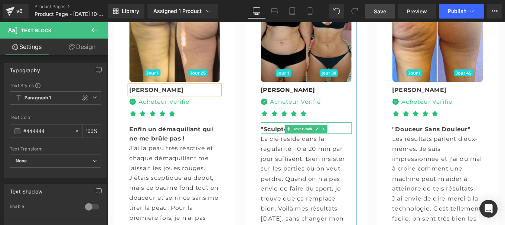
click at [290, 139] on span ""Sculpte le corps"" at bounding box center [312, 143] width 65 height 8
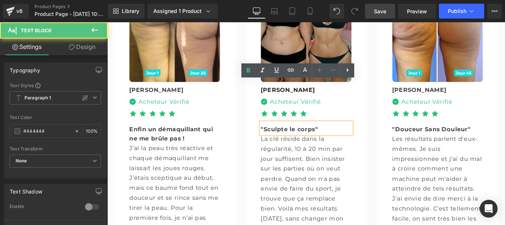
click at [290, 139] on span ""Sculpte le corps"" at bounding box center [312, 143] width 65 height 8
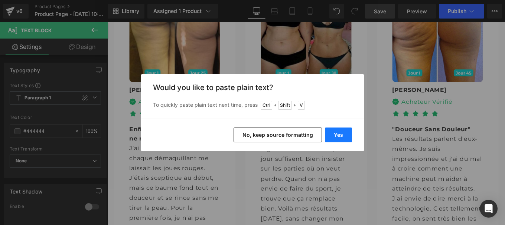
click at [340, 132] on button "Yes" at bounding box center [338, 135] width 27 height 15
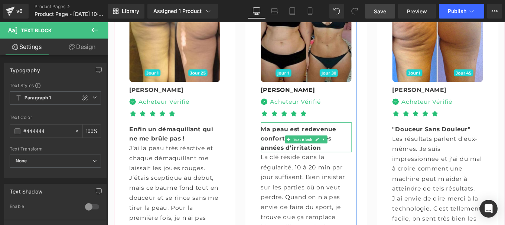
click at [363, 135] on div "Ma peau est redevenue confortable après des années d’irritation" at bounding box center [331, 152] width 102 height 34
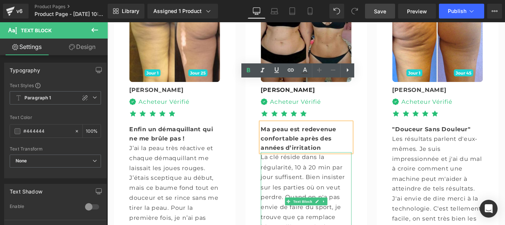
click at [305, 169] on p "La clé réside dans la régularité, 10 à 20 min par jour suffisent. Bien insister…" at bounding box center [331, 225] width 102 height 113
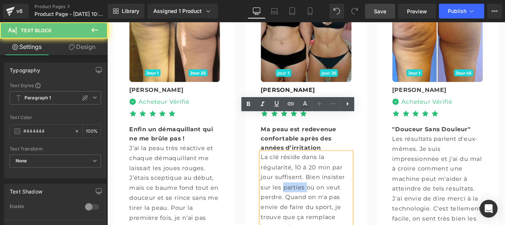
click at [305, 169] on p "La clé réside dans la régularité, 10 à 20 min par jour suffisent. Bien insister…" at bounding box center [331, 225] width 102 height 113
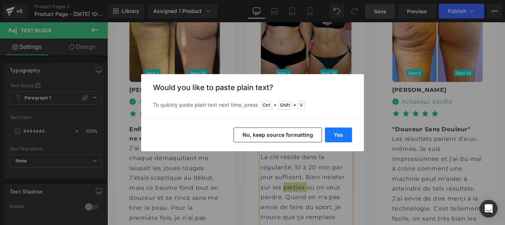
click at [338, 138] on button "Yes" at bounding box center [338, 135] width 27 height 15
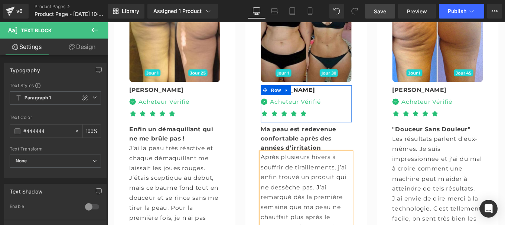
click at [305, 93] on link at bounding box center [310, 98] width 10 height 11
click at [355, 93] on div "Isabelle" at bounding box center [331, 98] width 102 height 10
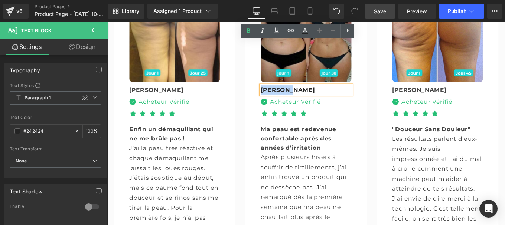
drag, startPoint x: 355, startPoint y: 49, endPoint x: 275, endPoint y: 49, distance: 80.1
click at [275, 49] on div "Image Isabelle Text Block Image Acheteur Vérifié Text Block Icon List Icon Icon…" at bounding box center [332, 128] width 114 height 283
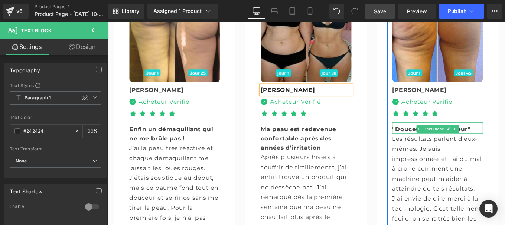
click at [436, 139] on span ""Douceur Sans Douleur"" at bounding box center [473, 143] width 89 height 8
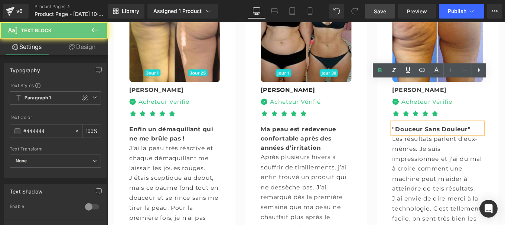
click at [436, 139] on span ""Douceur Sans Douleur"" at bounding box center [473, 143] width 89 height 8
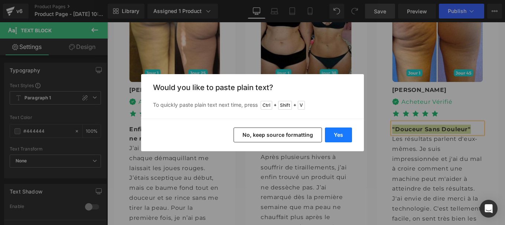
click at [342, 132] on button "Yes" at bounding box center [338, 135] width 27 height 15
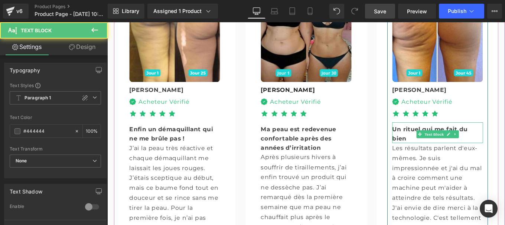
click at [504, 139] on b "Un rituel qui me fait du bien" at bounding box center [471, 148] width 85 height 18
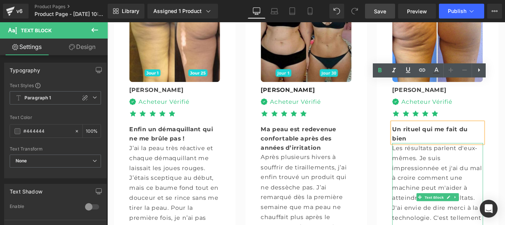
click at [448, 165] on p "Les résultats parlent d'eux-mêmes. Je suis impressionnée et j'ai du mal à croir…" at bounding box center [480, 221] width 102 height 124
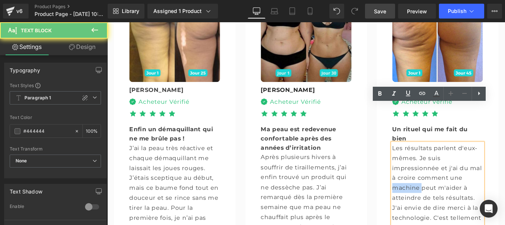
click at [448, 165] on p "Les résultats parlent d'eux-mêmes. Je suis impressionnée et j'ai du mal à croir…" at bounding box center [480, 221] width 102 height 124
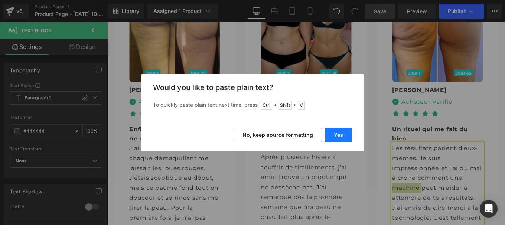
click at [338, 134] on button "Yes" at bounding box center [338, 135] width 27 height 15
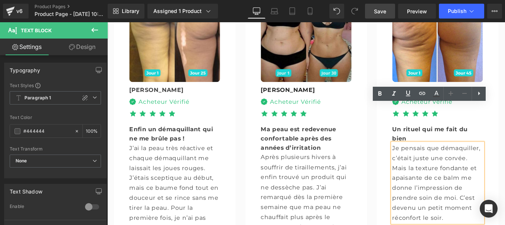
click at [442, 221] on div "Image Marie Text Block Image Acheteur Vérifié Text Block Icon List Icon Icon Ic…" at bounding box center [479, 120] width 137 height 289
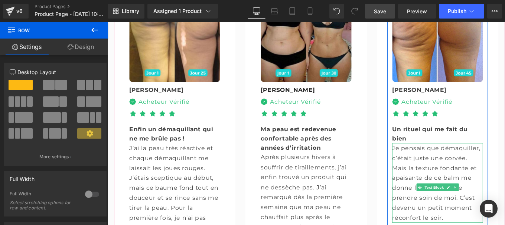
click at [442, 163] on p "Je pensais que démaquiller, c’était juste une corvée. Mais la texture fondante …" at bounding box center [480, 204] width 102 height 90
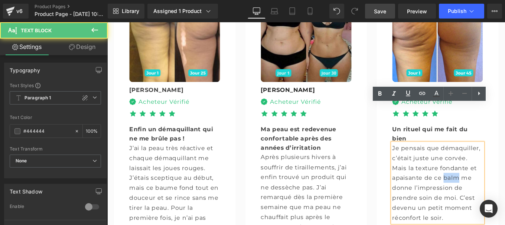
drag, startPoint x: 439, startPoint y: 167, endPoint x: 454, endPoint y: 161, distance: 16.5
click at [454, 161] on p "Je pensais que démaquiller, c’était juste une corvée. Mais la texture fondante …" at bounding box center [480, 204] width 102 height 90
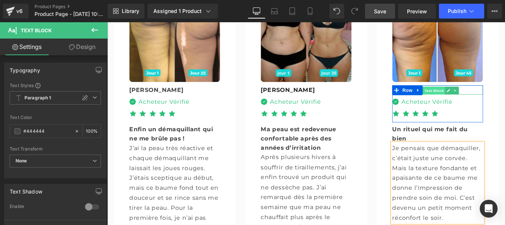
click at [479, 95] on span "Text Block" at bounding box center [476, 99] width 24 height 9
click at [483, 95] on span "Text Block" at bounding box center [476, 99] width 24 height 9
click at [504, 93] on div "Marie" at bounding box center [480, 98] width 102 height 10
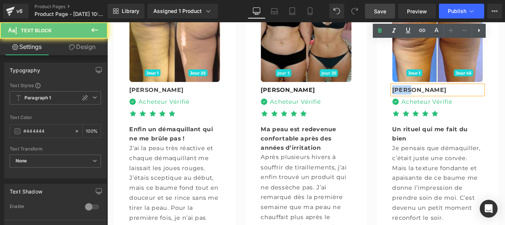
drag, startPoint x: 415, startPoint y: 49, endPoint x: 405, endPoint y: 49, distance: 9.7
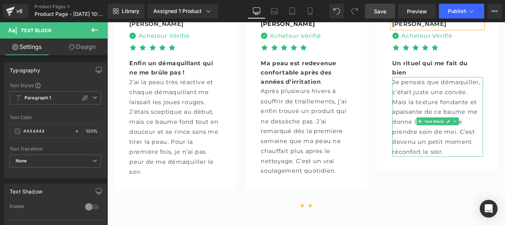
scroll to position [2015, 0]
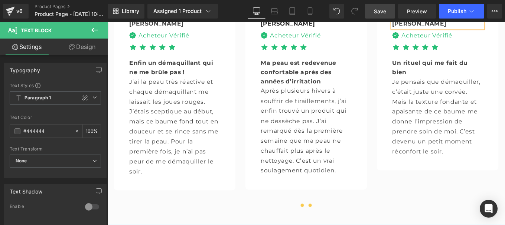
click at [332, 225] on button at bounding box center [336, 229] width 9 height 7
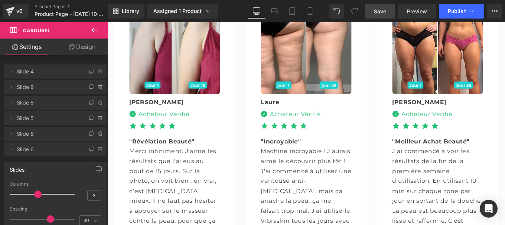
scroll to position [1926, 0]
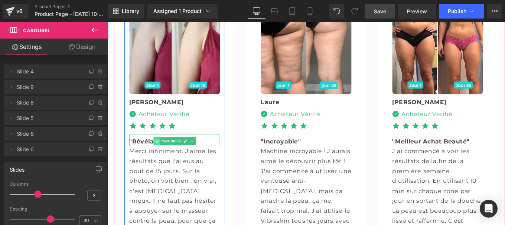
click at [160, 152] on span at bounding box center [164, 156] width 8 height 9
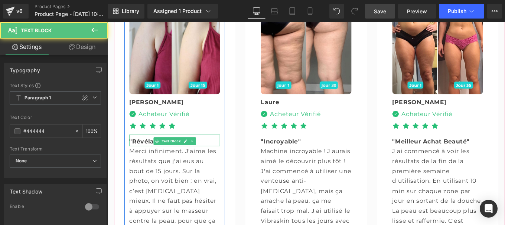
click at [142, 153] on span ""Révélation Beauté"" at bounding box center [169, 157] width 74 height 8
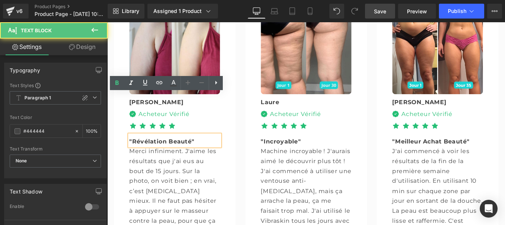
click at [142, 153] on span ""Révélation Beauté"" at bounding box center [169, 157] width 74 height 8
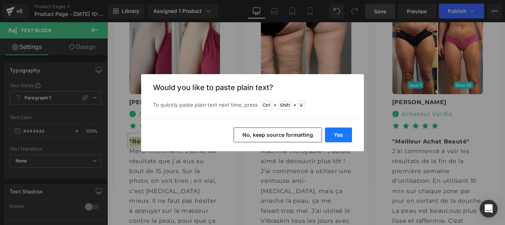
click at [340, 135] on button "Yes" at bounding box center [338, 135] width 27 height 15
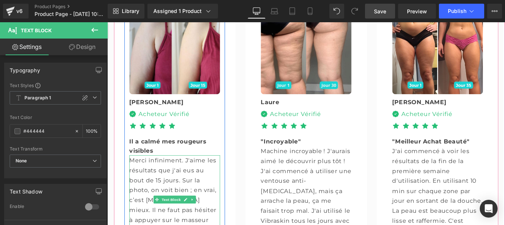
click at [150, 173] on p "Merci infiniment. J'aime les résultats que j'ai eus au bout de 15 jours. Sur la…" at bounding box center [183, 223] width 102 height 101
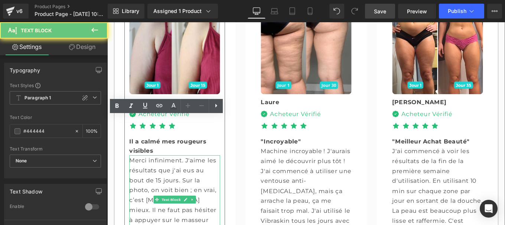
click at [150, 173] on p "Merci infiniment. J'aime les résultats que j'ai eus au bout de 15 jours. Sur la…" at bounding box center [183, 223] width 102 height 101
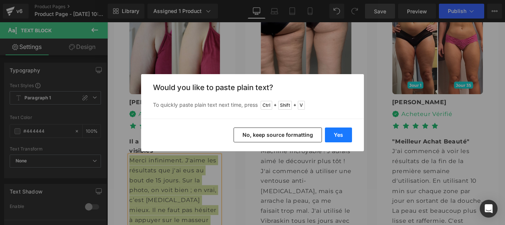
click at [337, 128] on button "Yes" at bounding box center [338, 135] width 27 height 15
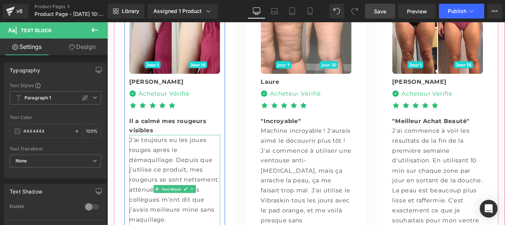
scroll to position [1953, 0]
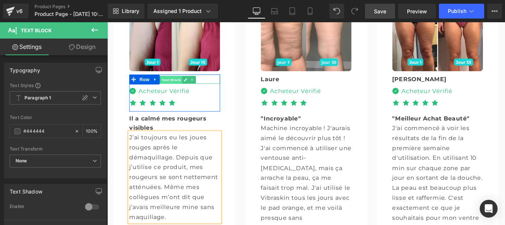
click at [177, 83] on span "Text Block" at bounding box center [179, 87] width 24 height 9
click at [216, 81] on div "[PERSON_NAME]" at bounding box center [183, 86] width 102 height 10
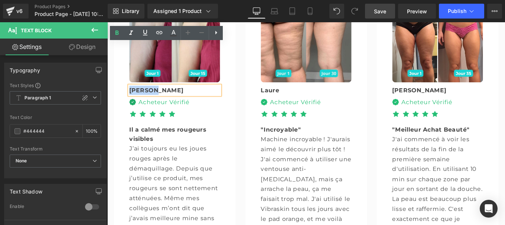
scroll to position [1938, 0]
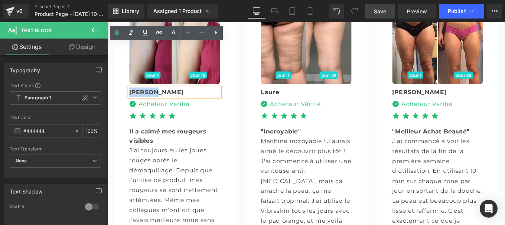
drag, startPoint x: 109, startPoint y: 30, endPoint x: 125, endPoint y: 54, distance: 28.9
click at [127, 54] on div "Image Camille Text Block Image Acheteur Vérifié Text Block Icon List Icon Icon …" at bounding box center [184, 126] width 114 height 273
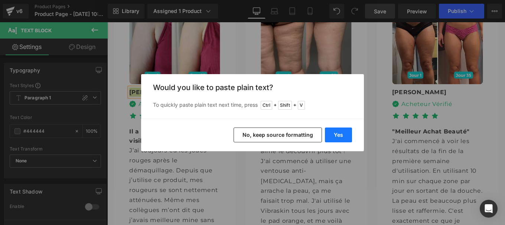
click at [338, 134] on button "Yes" at bounding box center [338, 135] width 27 height 15
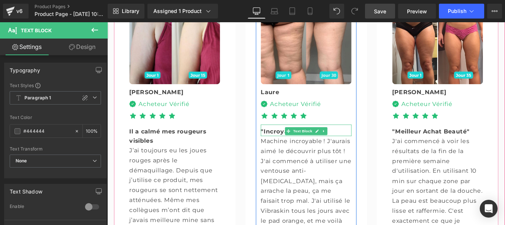
click at [289, 142] on b ""Incroyable"" at bounding box center [302, 146] width 45 height 8
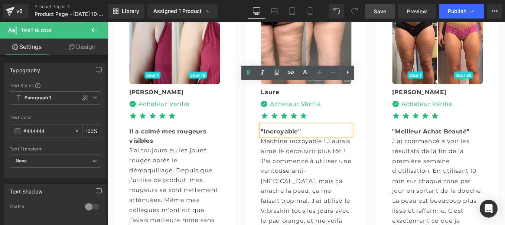
click at [289, 142] on b ""Incroyable"" at bounding box center [302, 146] width 45 height 8
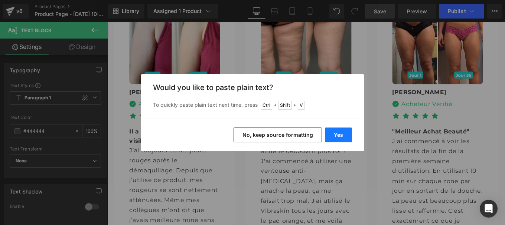
click at [337, 137] on button "Yes" at bounding box center [338, 135] width 27 height 15
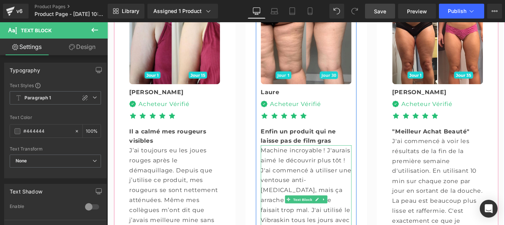
click at [299, 161] on p "Machine incroyable ! J'aurais aimé le découvrir plus tôt ! J'ai commencé à util…" at bounding box center [331, 228] width 102 height 135
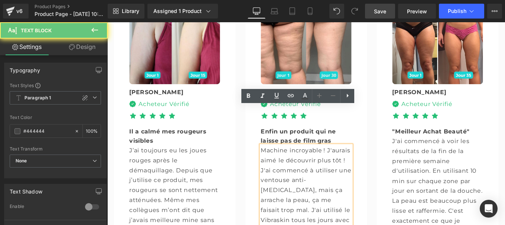
click at [299, 161] on p "Machine incroyable ! J'aurais aimé le découvrir plus tôt ! J'ai commencé à util…" at bounding box center [331, 228] width 102 height 135
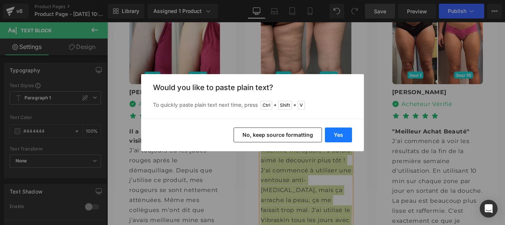
click at [337, 135] on button "Yes" at bounding box center [338, 135] width 27 height 15
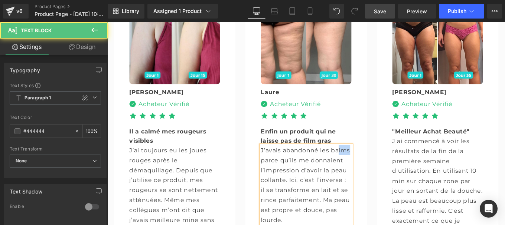
drag, startPoint x: 299, startPoint y: 137, endPoint x: 286, endPoint y: 134, distance: 13.7
click at [286, 161] on p "J’avais abandonné les balms parce qu’ils me donnaient l’impression d’avoir la p…" at bounding box center [331, 206] width 102 height 90
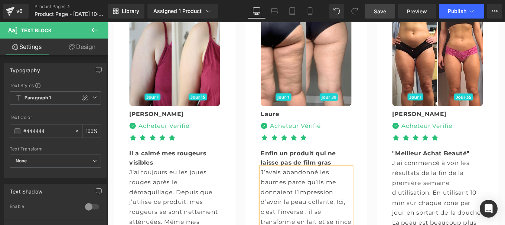
scroll to position [1911, 0]
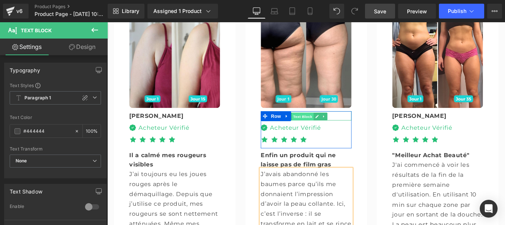
click at [331, 124] on span "Text Block" at bounding box center [327, 128] width 24 height 9
click at [361, 123] on div "Laure" at bounding box center [331, 128] width 102 height 10
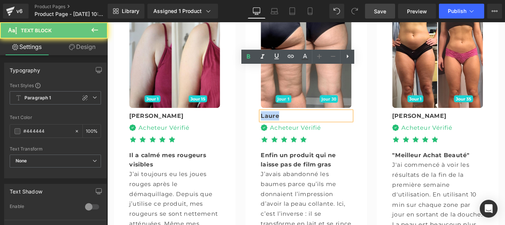
drag, startPoint x: 360, startPoint y: 78, endPoint x: 257, endPoint y: 78, distance: 103.1
click at [257, 78] on div "Image Camille Text Block Image Acheteur Vérifié Text Block Icon List Icon Icon …" at bounding box center [114, 172] width 890 height 335
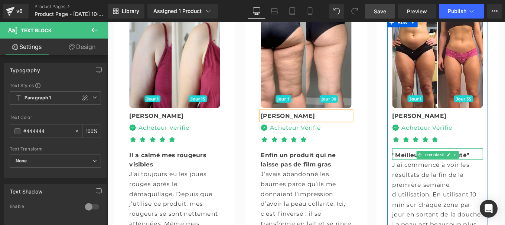
click at [442, 168] on span ""Meilleur Achat Beauté"" at bounding box center [472, 172] width 87 height 8
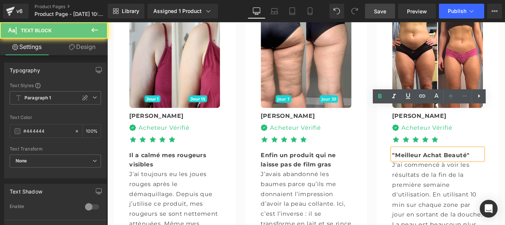
click at [442, 168] on span ""Meilleur Achat Beauté"" at bounding box center [472, 172] width 87 height 8
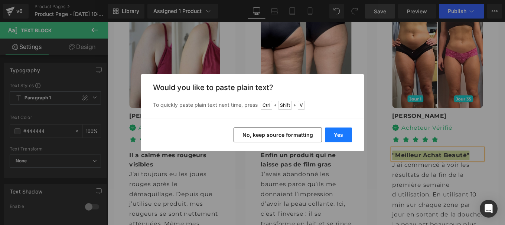
click at [337, 131] on button "Yes" at bounding box center [338, 135] width 27 height 15
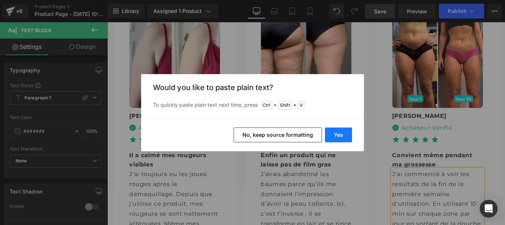
click at [333, 138] on button "Yes" at bounding box center [338, 135] width 27 height 15
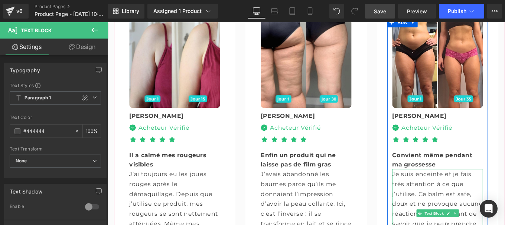
scroll to position [1922, 0]
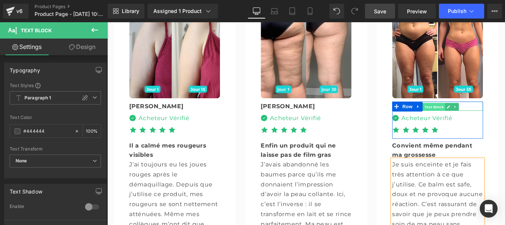
click at [479, 114] on span "Text Block" at bounding box center [476, 118] width 24 height 9
click at [504, 112] on div "Aurélie" at bounding box center [480, 117] width 102 height 10
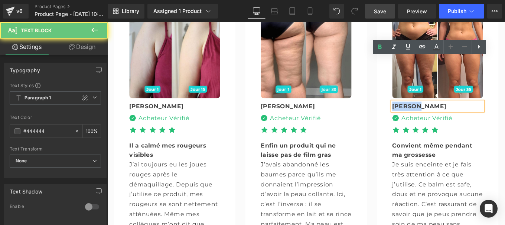
drag, startPoint x: 465, startPoint y: 65, endPoint x: 422, endPoint y: 71, distance: 43.6
click at [423, 71] on div "Image Aurélie Text Block Image Acheteur Vérifié Text Block Icon List Icon Icon …" at bounding box center [480, 137] width 114 height 262
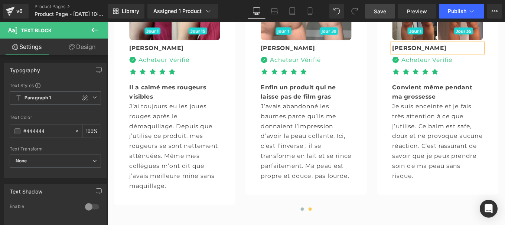
scroll to position [1988, 0]
click at [377, 10] on span "Save" at bounding box center [380, 11] width 12 height 8
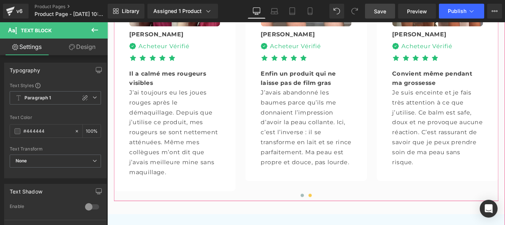
scroll to position [2036, 0]
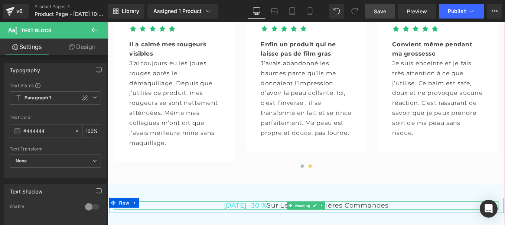
click at [239, 225] on span "Aujourd'hui -30 %" at bounding box center [263, 229] width 49 height 9
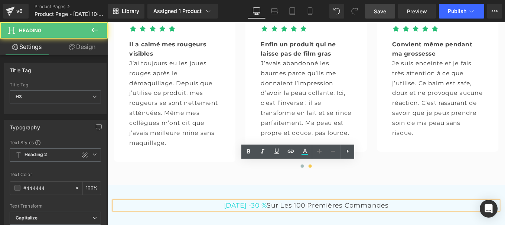
drag, startPoint x: 151, startPoint y: 187, endPoint x: 513, endPoint y: 181, distance: 362.2
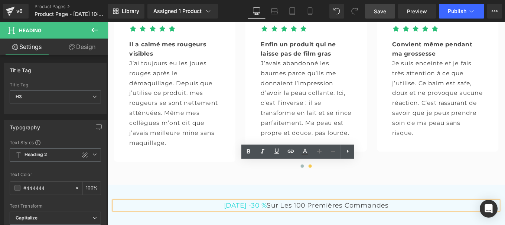
copy h3 "Aujourd'hui -30 % sur les 100 premières commandes"
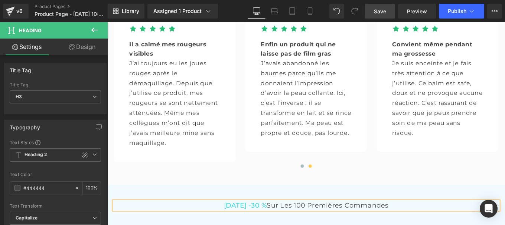
click at [249, 225] on span "Aujourd'hui -30 %" at bounding box center [263, 229] width 49 height 9
paste div
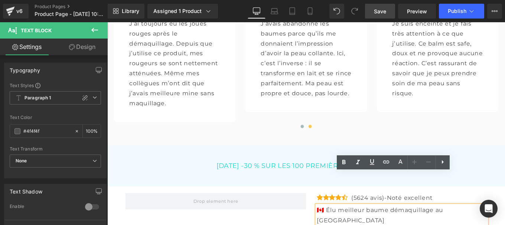
drag, startPoint x: 476, startPoint y: 199, endPoint x: 467, endPoint y: 199, distance: 8.9
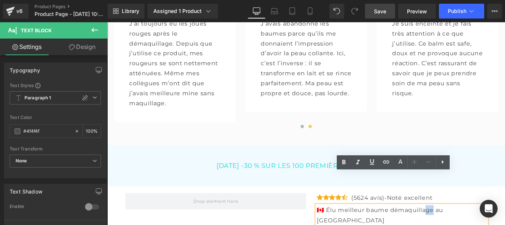
drag, startPoint x: 467, startPoint y: 199, endPoint x: 476, endPoint y: 198, distance: 9.8
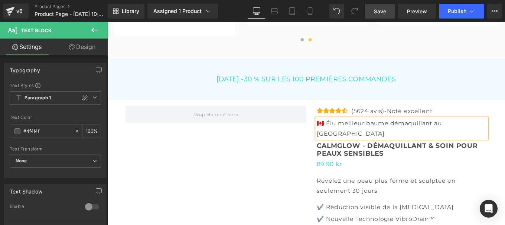
scroll to position [2180, 0]
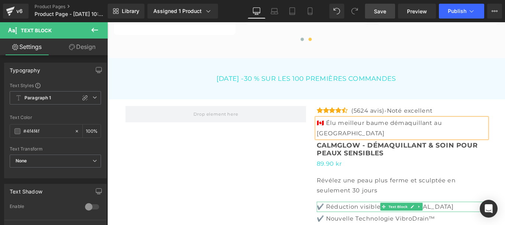
click at [453, 196] on div "Révélez une peau plus ferme et sculptée en seulement 30 jours Text Block" at bounding box center [440, 207] width 192 height 23
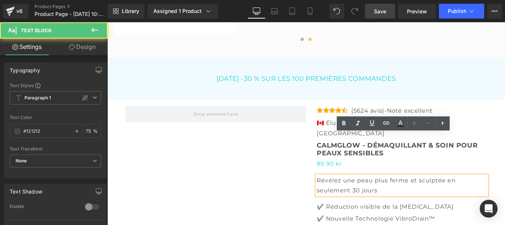
click at [377, 196] on p "Révélez une peau plus ferme et sculptée en seulement 30 jours" at bounding box center [440, 207] width 192 height 23
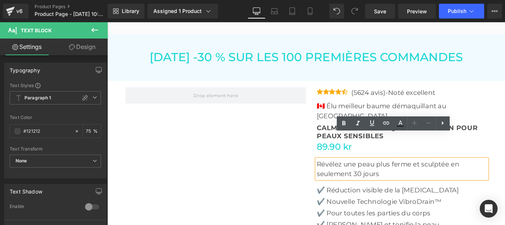
scroll to position [2180, 0]
click at [404, 177] on p "Révélez une peau plus ferme et sculptée en seulement 30 jours" at bounding box center [440, 188] width 192 height 22
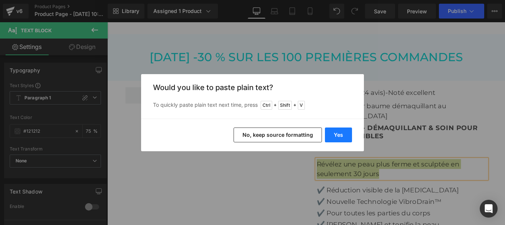
click at [0, 0] on button "Yes" at bounding box center [0, 0] width 0 height 0
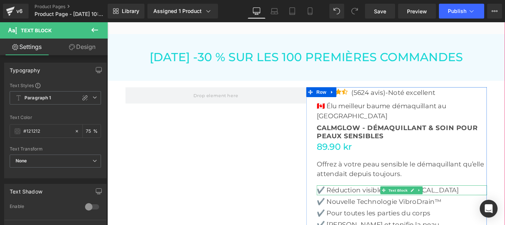
click at [360, 207] on p "✔️ Réduction visible de la [MEDICAL_DATA]" at bounding box center [440, 212] width 192 height 11
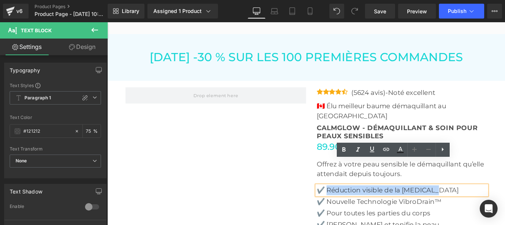
drag, startPoint x: 354, startPoint y: 185, endPoint x: 484, endPoint y: 187, distance: 129.9
click at [484, 207] on p "✔️ Réduction visible de la [MEDICAL_DATA]" at bounding box center [440, 212] width 192 height 11
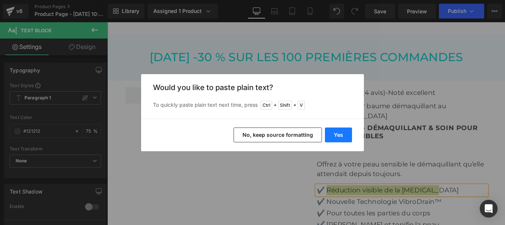
click at [0, 0] on button "Yes" at bounding box center [0, 0] width 0 height 0
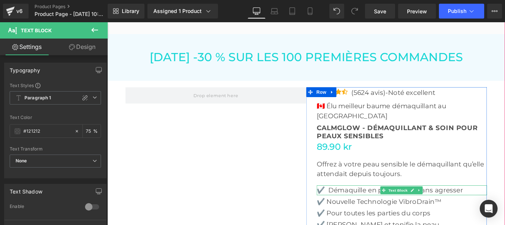
click at [356, 207] on p "✔️ Démaquille en profondeur sans agresser" at bounding box center [440, 212] width 192 height 11
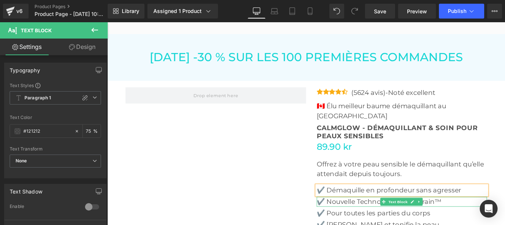
click at [355, 220] on p "✔️ Nouvelle Technologie VibroDrain™" at bounding box center [440, 225] width 192 height 11
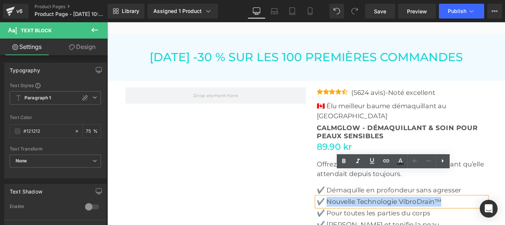
drag, startPoint x: 355, startPoint y: 196, endPoint x: 497, endPoint y: 195, distance: 142.5
click at [497, 220] on p "✔️ Nouvelle Technologie VibroDrain™" at bounding box center [440, 225] width 192 height 11
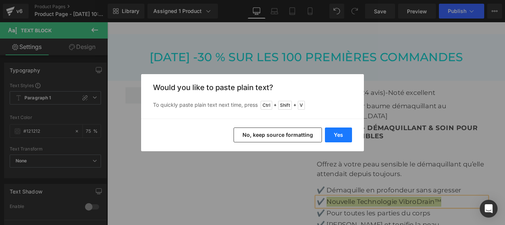
click at [0, 0] on button "Yes" at bounding box center [0, 0] width 0 height 0
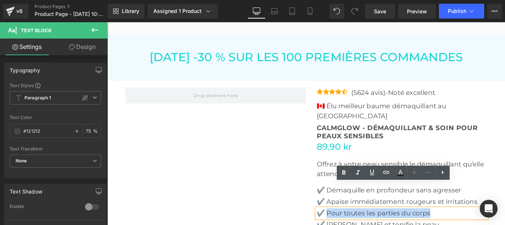
drag, startPoint x: 355, startPoint y: 211, endPoint x: 491, endPoint y: 209, distance: 136.2
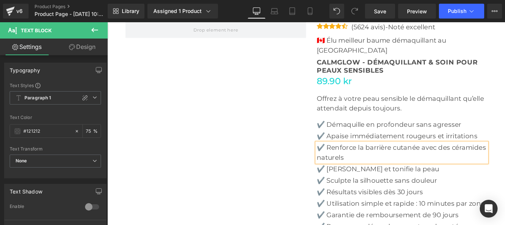
scroll to position [2254, 0]
click at [370, 182] on p "✔️ [PERSON_NAME] et tonifie la peau" at bounding box center [440, 187] width 192 height 11
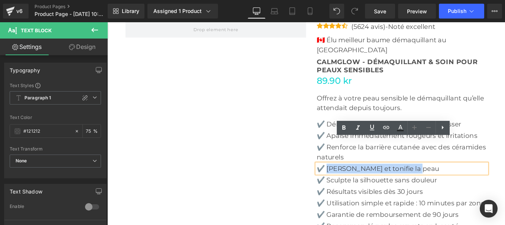
drag, startPoint x: 354, startPoint y: 160, endPoint x: 467, endPoint y: 165, distance: 113.3
click at [467, 182] on div "✔️ [PERSON_NAME] et tonifie la peau" at bounding box center [440, 187] width 192 height 11
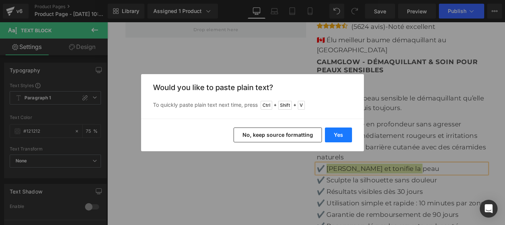
click at [0, 0] on button "Yes" at bounding box center [0, 0] width 0 height 0
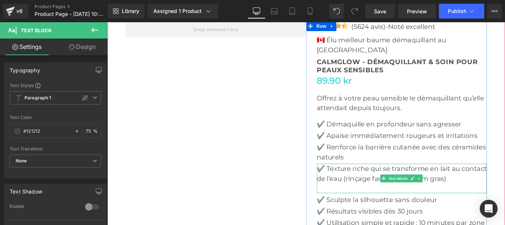
click at [357, 204] on p at bounding box center [440, 209] width 192 height 11
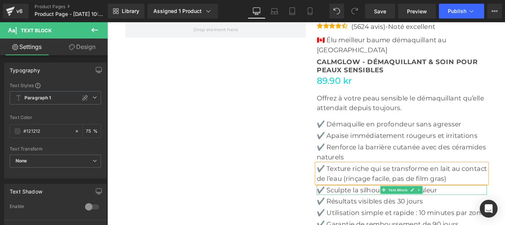
click at [357, 206] on p "✔️ Sculpte la silhouette sans douleur" at bounding box center [440, 211] width 192 height 11
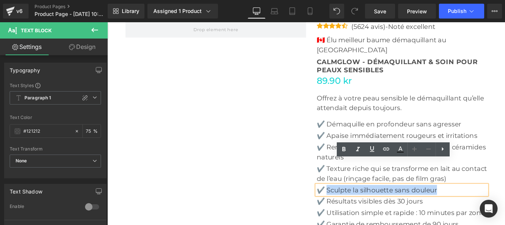
drag, startPoint x: 353, startPoint y: 183, endPoint x: 478, endPoint y: 182, distance: 125.4
click at [478, 206] on p "✔️ Sculpte la silhouette sans douleur" at bounding box center [440, 211] width 192 height 11
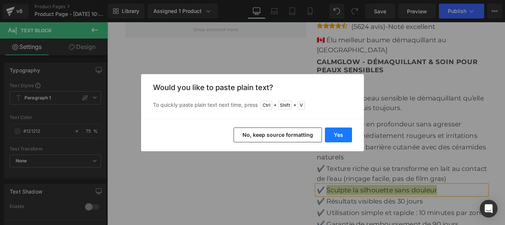
click at [0, 0] on button "Yes" at bounding box center [0, 0] width 0 height 0
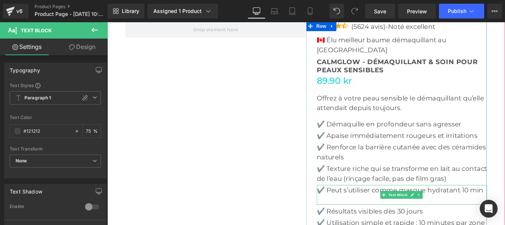
click at [360, 217] on p at bounding box center [440, 222] width 192 height 11
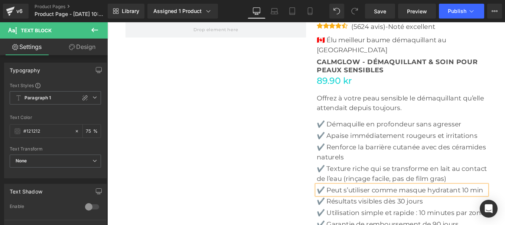
click at [361, 219] on p "✔️ Résultats visibles dès 30 jours" at bounding box center [440, 224] width 192 height 11
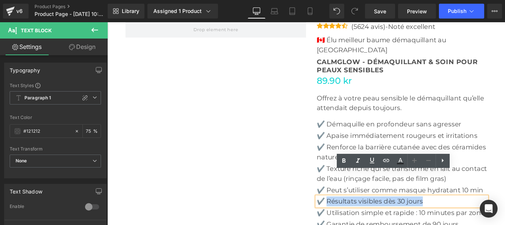
drag, startPoint x: 355, startPoint y: 195, endPoint x: 463, endPoint y: 201, distance: 107.8
click at [463, 219] on p "✔️ Résultats visibles dès 30 jours" at bounding box center [440, 224] width 192 height 11
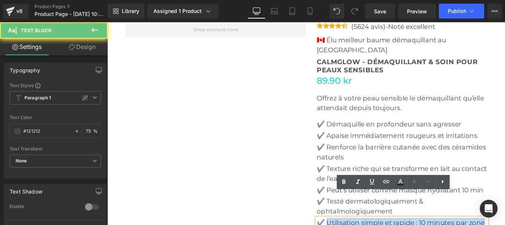
drag, startPoint x: 354, startPoint y: 220, endPoint x: 377, endPoint y: 229, distance: 24.7
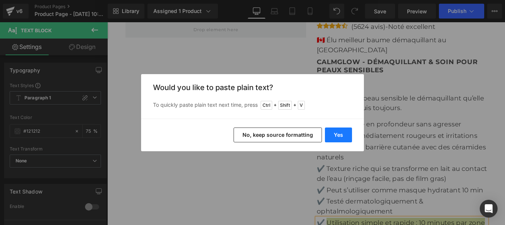
click at [332, 129] on button "Yes" at bounding box center [338, 135] width 27 height 15
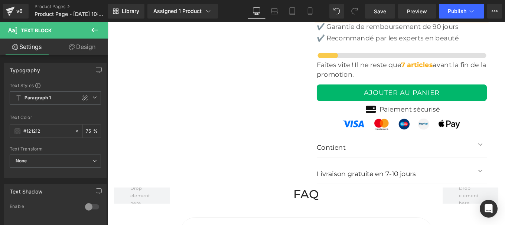
scroll to position [2490, 0]
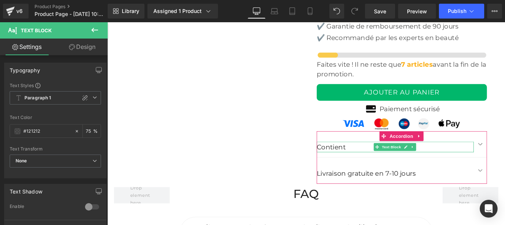
click at [364, 157] on p "Contient" at bounding box center [432, 163] width 177 height 12
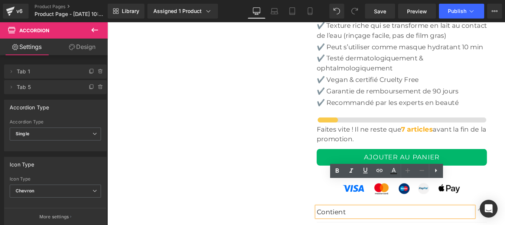
scroll to position [2416, 0]
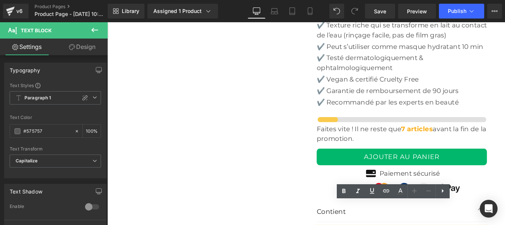
drag, startPoint x: 390, startPoint y: 231, endPoint x: 351, endPoint y: 228, distance: 39.4
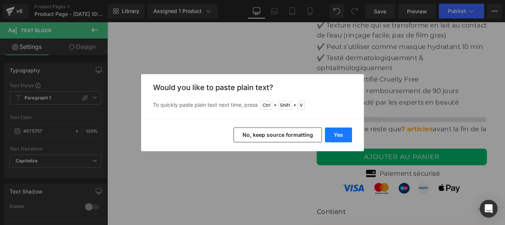
click at [342, 132] on button "Yes" at bounding box center [338, 135] width 27 height 15
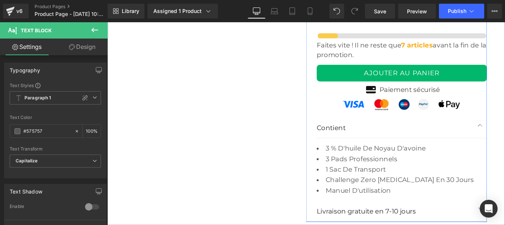
scroll to position [2511, 0]
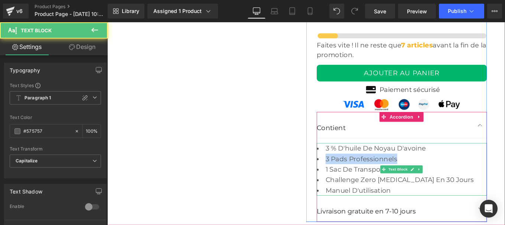
drag, startPoint x: 434, startPoint y: 148, endPoint x: 351, endPoint y: 149, distance: 83.5
click at [351, 171] on li "3 pads professionnels" at bounding box center [440, 177] width 192 height 12
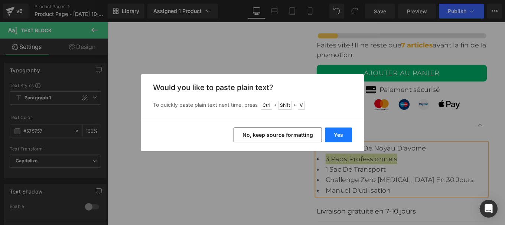
click at [331, 135] on button "Yes" at bounding box center [338, 135] width 27 height 15
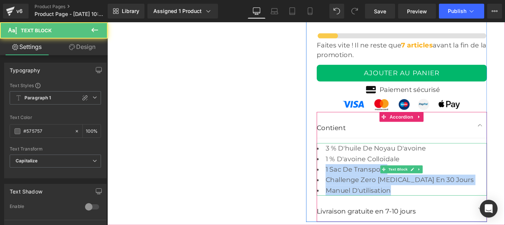
drag, startPoint x: 352, startPoint y: 158, endPoint x: 452, endPoint y: 185, distance: 103.9
click at [452, 185] on ul "3 % d'huile de noyau d'avoine 1 % d'avoine colloïdale 1 sac de transport Challe…" at bounding box center [440, 188] width 192 height 59
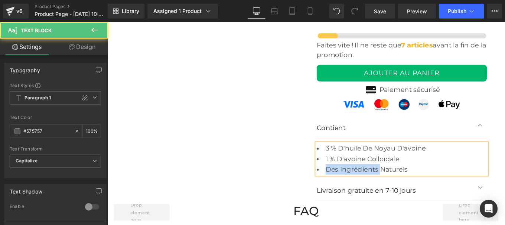
drag, startPoint x: 351, startPoint y: 161, endPoint x: 412, endPoint y: 161, distance: 61.2
click at [412, 183] on li "Des ingrédients naturels" at bounding box center [440, 189] width 192 height 12
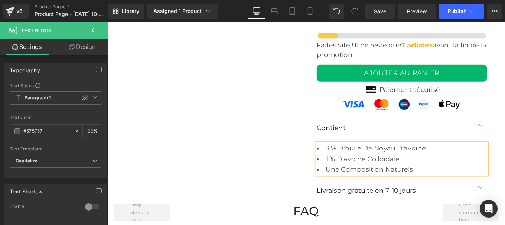
click at [447, 183] on li "Une composition naturels" at bounding box center [440, 189] width 192 height 12
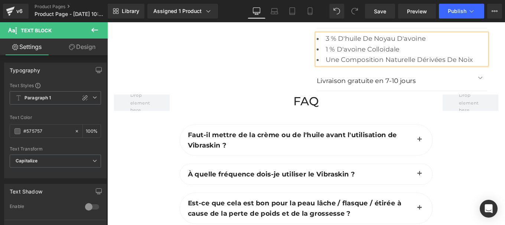
scroll to position [2638, 0]
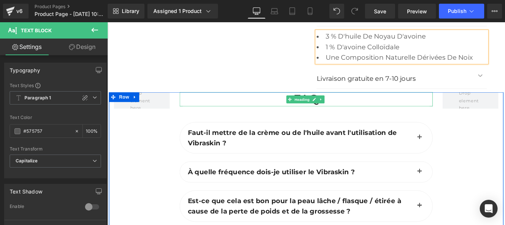
click at [302, 101] on h2 "FAQ" at bounding box center [332, 109] width 286 height 16
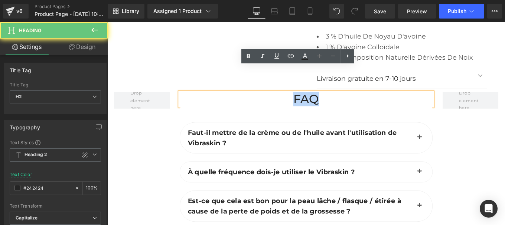
drag, startPoint x: 302, startPoint y: 79, endPoint x: 369, endPoint y: 79, distance: 66.8
click at [369, 101] on h2 "FAQ" at bounding box center [332, 109] width 286 height 16
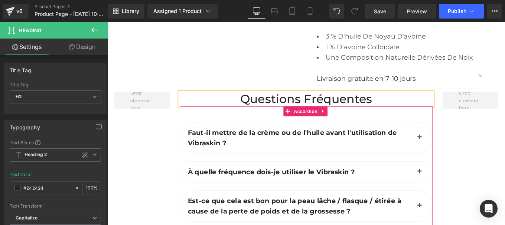
click at [216, 142] on span "Faut-il mettre de la crème ou de l'huile avant l'utilisation de Vibraskin ?" at bounding box center [316, 152] width 236 height 21
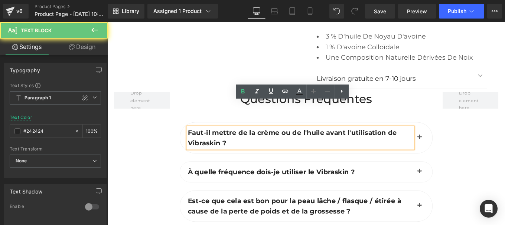
click at [216, 142] on span "Faut-il mettre de la crème ou de l'huile avant l'utilisation de Vibraskin ?" at bounding box center [316, 152] width 236 height 21
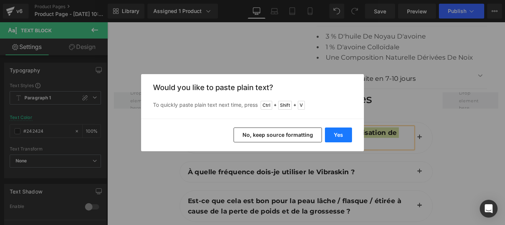
click at [338, 134] on button "Yes" at bounding box center [338, 135] width 27 height 15
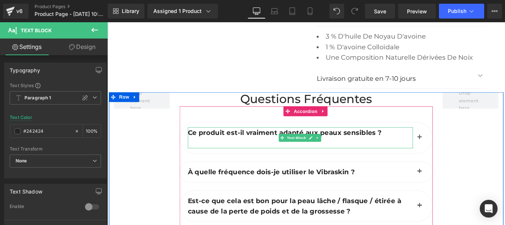
click at [256, 153] on p at bounding box center [325, 159] width 254 height 12
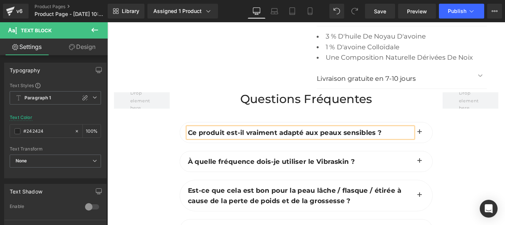
click at [460, 148] on span "button" at bounding box center [460, 148] width 0 height 0
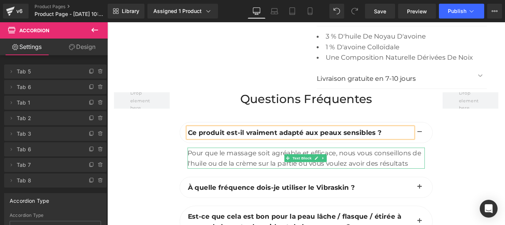
click at [240, 164] on div "Pour que le massage soit agréable et efficace, nous vous conseillons de l'huile…" at bounding box center [332, 176] width 268 height 24
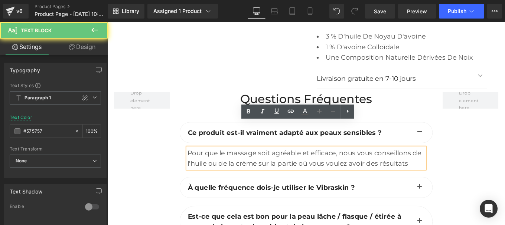
click at [240, 164] on div "Pour que le massage soit agréable et efficace, nous vous conseillons de l'huile…" at bounding box center [332, 176] width 268 height 24
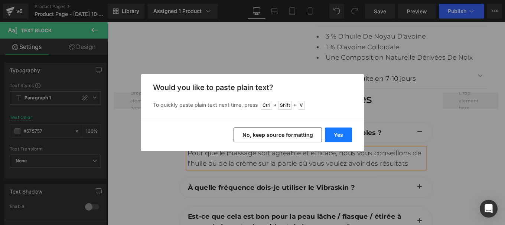
click at [341, 133] on button "Yes" at bounding box center [338, 135] width 27 height 15
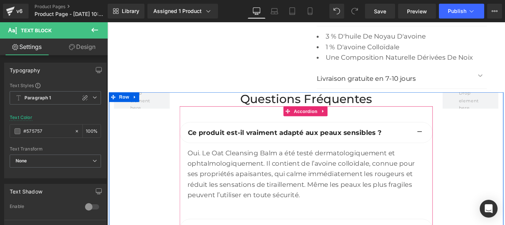
click at [235, 223] on div at bounding box center [332, 229] width 268 height 12
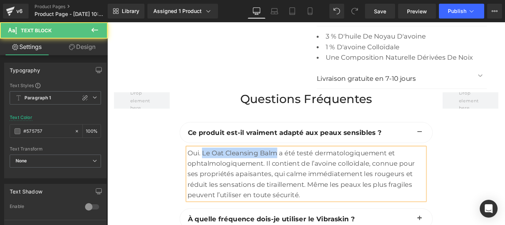
drag, startPoint x: 212, startPoint y: 139, endPoint x: 296, endPoint y: 140, distance: 83.9
click at [296, 164] on div "Oui. Le Oat Cleansing Balm a été testé dermatologiquement et ophtalmologiquemen…" at bounding box center [332, 193] width 268 height 59
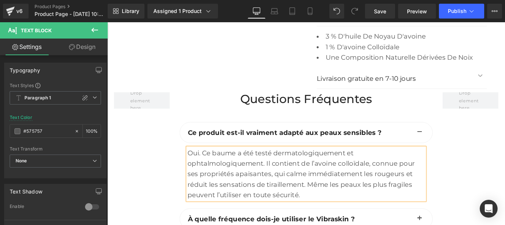
click at [198, 164] on div "Oui. Ce baume a été testé dermatologiquement et ophtalmologiquement. Il contien…" at bounding box center [332, 193] width 268 height 59
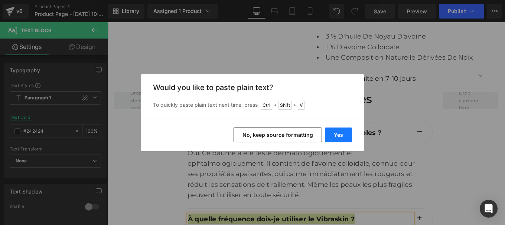
click at [342, 132] on button "Yes" at bounding box center [338, 135] width 27 height 15
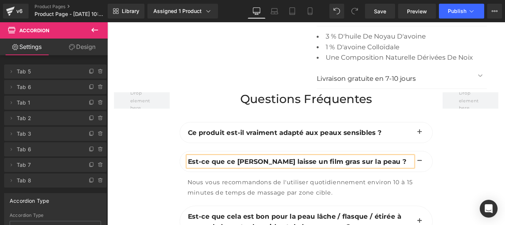
click at [324, 199] on span "Nous vous recommandons de l'utiliser quotidiennement environ 10 à 15 minutes de…" at bounding box center [325, 209] width 254 height 20
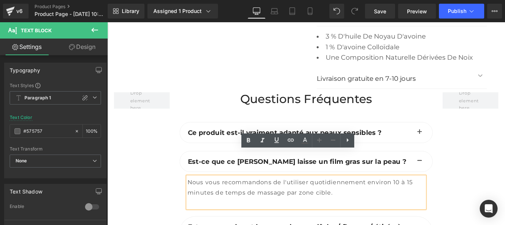
click at [286, 199] on div "Nous vous recommandons de l'utiliser quotidiennement environ 10 à 15 minutes de…" at bounding box center [332, 215] width 268 height 36
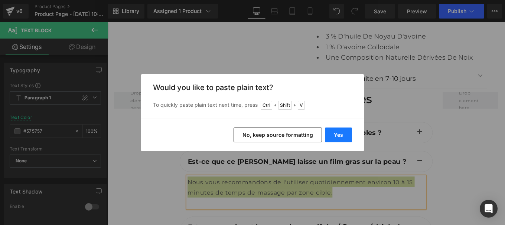
click at [335, 132] on button "Yes" at bounding box center [338, 135] width 27 height 15
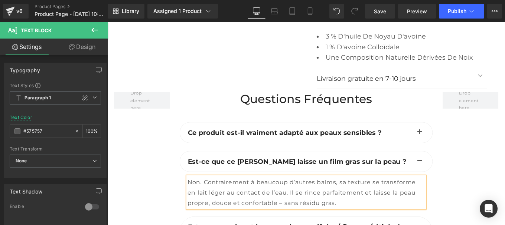
click at [460, 148] on span "button" at bounding box center [460, 148] width 0 height 0
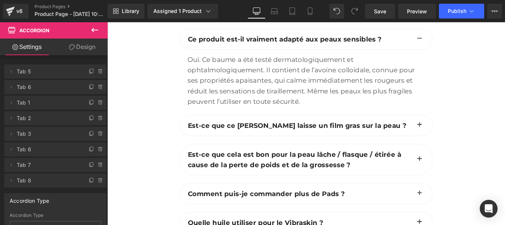
click at [460, 140] on span "button" at bounding box center [460, 140] width 0 height 0
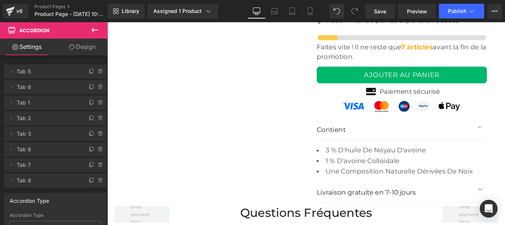
scroll to position [2509, 0]
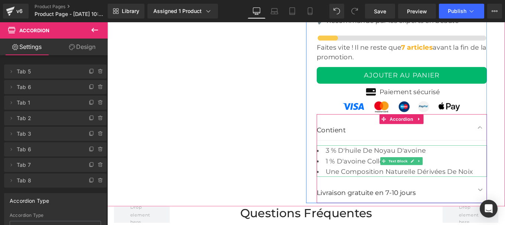
click at [419, 173] on li "1 % d'avoine colloïdale" at bounding box center [440, 179] width 192 height 12
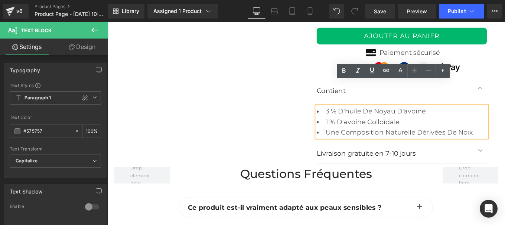
scroll to position [2554, 0]
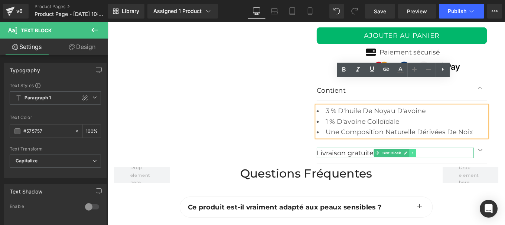
click at [450, 168] on icon at bounding box center [452, 170] width 4 height 4
click at [446, 168] on icon at bounding box center [448, 170] width 4 height 4
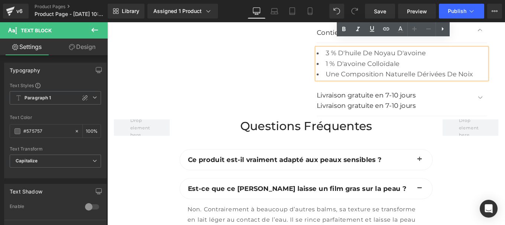
scroll to position [2619, 0]
click at [404, 111] on p "Livraison gratuite en 7-10 jours" at bounding box center [432, 117] width 177 height 12
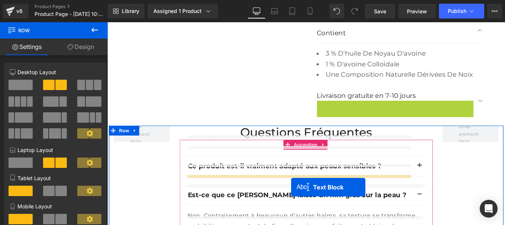
scroll to position [2633, 0]
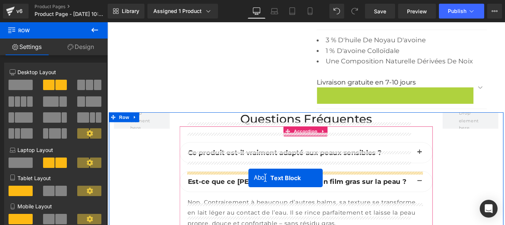
drag, startPoint x: 410, startPoint y: 87, endPoint x: 266, endPoint y: 198, distance: 181.4
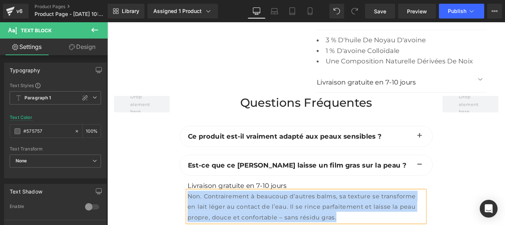
copy span "Non. Contrairement à beaucoup d’autres balms, sa texture se transforme en lait …"
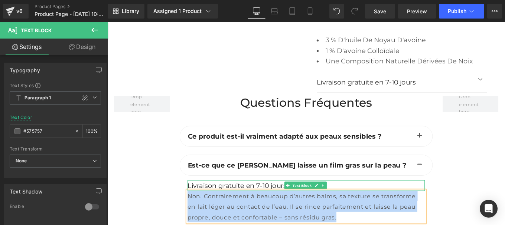
click at [245, 201] on p "Livraison gratuite en 7-10 jours" at bounding box center [332, 207] width 268 height 12
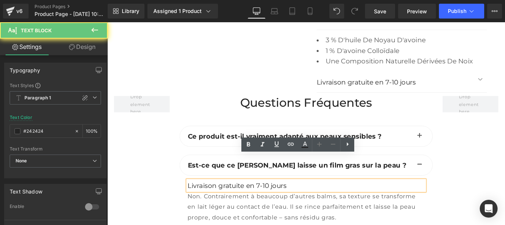
click at [245, 201] on p "Livraison gratuite en 7-10 jours" at bounding box center [332, 207] width 268 height 12
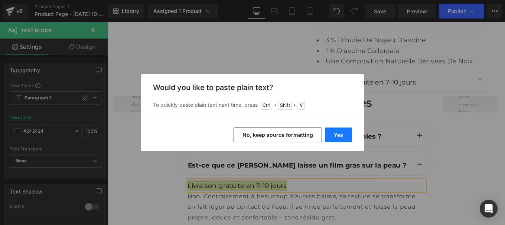
click at [332, 135] on button "Yes" at bounding box center [338, 135] width 27 height 15
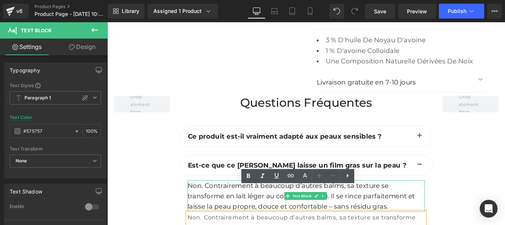
click at [414, 201] on p "Non. Contrairement à beaucoup d’autres balms, sa texture se transforme en lait …" at bounding box center [332, 219] width 268 height 36
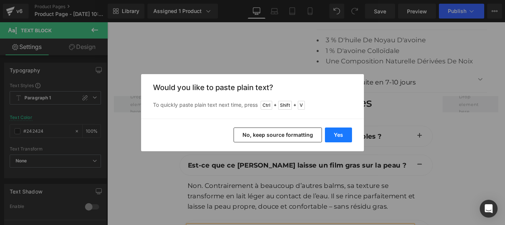
click at [341, 136] on button "Yes" at bounding box center [338, 135] width 27 height 15
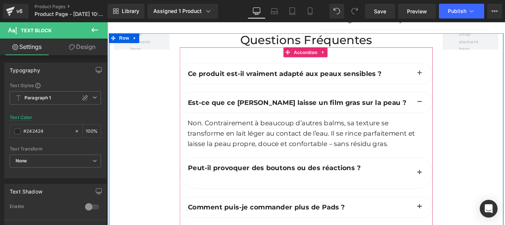
scroll to position [2705, 0]
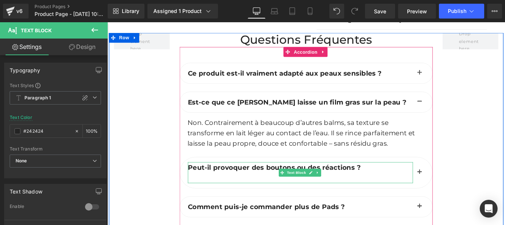
click at [254, 193] on p at bounding box center [325, 199] width 254 height 12
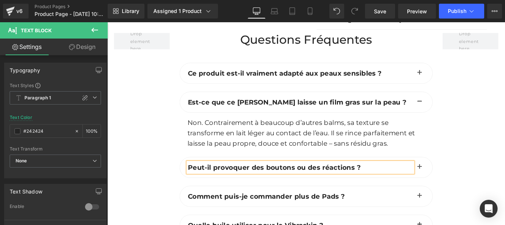
click at [460, 188] on span "button" at bounding box center [460, 188] width 0 height 0
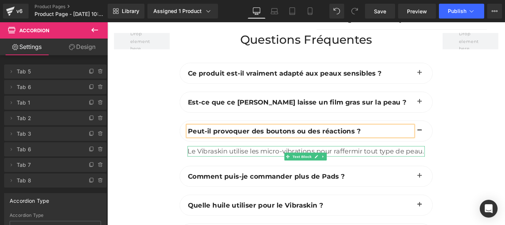
click at [218, 163] on div "Le Vibraskin utilise les micro-vibrations pour raffermir tout type de peau." at bounding box center [332, 169] width 268 height 12
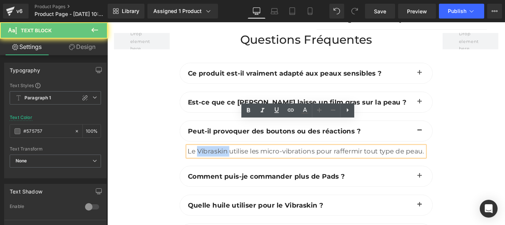
click at [218, 163] on div "Le Vibraskin utilise les micro-vibrations pour raffermir tout type de peau." at bounding box center [332, 169] width 268 height 12
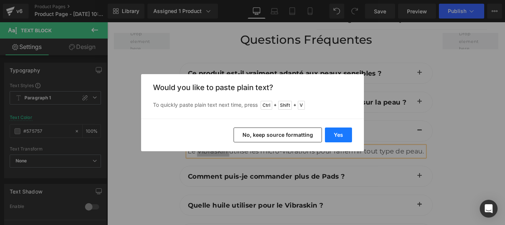
click at [341, 131] on button "Yes" at bounding box center [338, 135] width 27 height 15
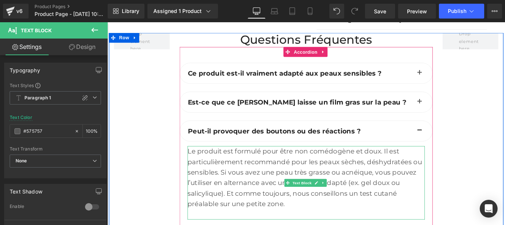
click at [198, 163] on div "Le produit est formulé pour être non comédogène et doux. Il est particulièremen…" at bounding box center [332, 204] width 268 height 83
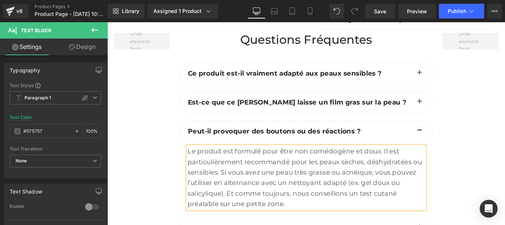
click at [460, 114] on span "button" at bounding box center [460, 114] width 0 height 0
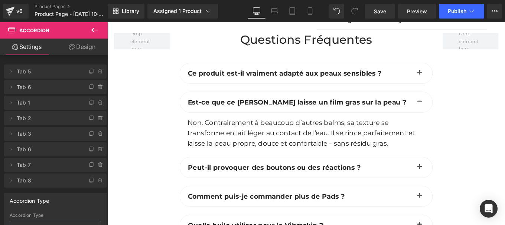
click at [234, 215] on span "Comment puis-je commander plus de Pads ?" at bounding box center [286, 219] width 177 height 9
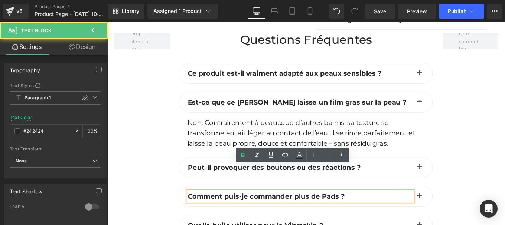
click at [234, 215] on span "Comment puis-je commander plus de Pads ?" at bounding box center [286, 219] width 177 height 9
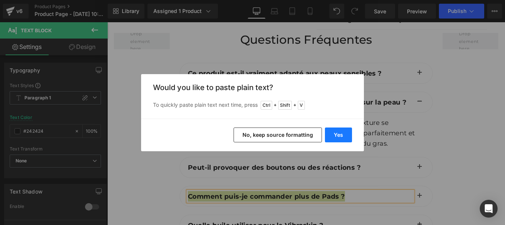
click at [337, 132] on button "Yes" at bounding box center [338, 135] width 27 height 15
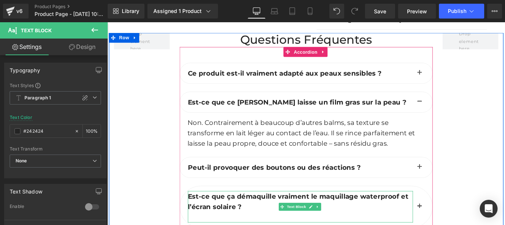
click at [234, 213] on p "Est-ce que ça démaquille vraiment le maquillage waterproof et l’écran solaire ?" at bounding box center [325, 225] width 254 height 24
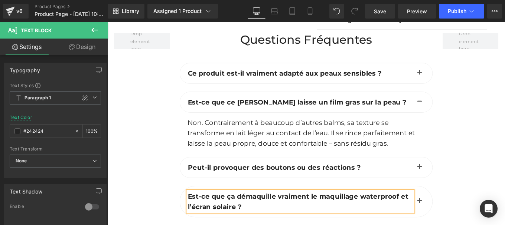
click at [199, 215] on b "Est-ce que ça démaquille vraiment le maquillage waterproof et l’écran solaire ?" at bounding box center [322, 225] width 249 height 21
click at [452, 208] on button "button" at bounding box center [459, 225] width 15 height 35
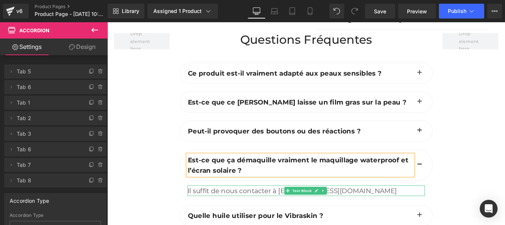
click at [285, 207] on div "Il suffit de nous contacter à [EMAIL_ADDRESS][DOMAIN_NAME]" at bounding box center [332, 213] width 268 height 12
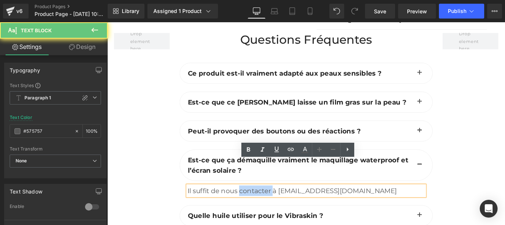
click at [285, 207] on div "Il suffit de nous contacter à [EMAIL_ADDRESS][DOMAIN_NAME]" at bounding box center [332, 213] width 268 height 12
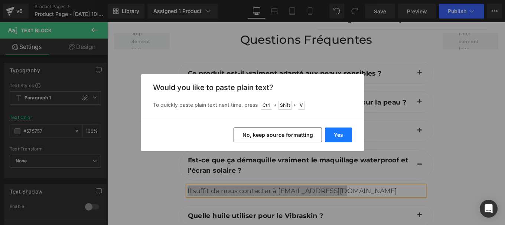
click at [343, 134] on button "Yes" at bounding box center [338, 135] width 27 height 15
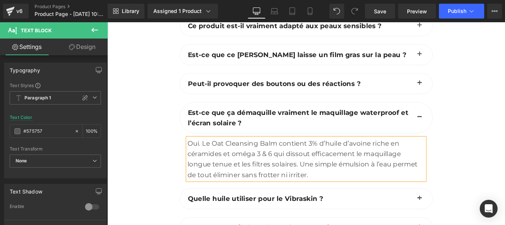
scroll to position [2758, 0]
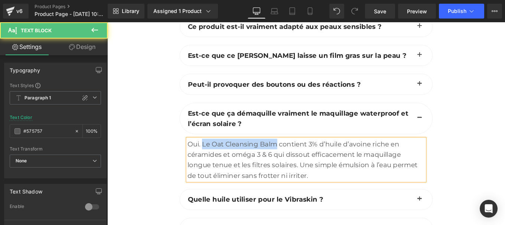
drag, startPoint x: 228, startPoint y: 130, endPoint x: 297, endPoint y: 129, distance: 69.4
click at [297, 154] on div "Oui. Le Oat Cleansing Balm contient 3% d’huile d’avoine riche en céramides et o…" at bounding box center [332, 177] width 268 height 47
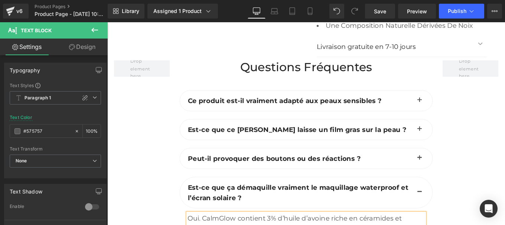
scroll to position [2801, 0]
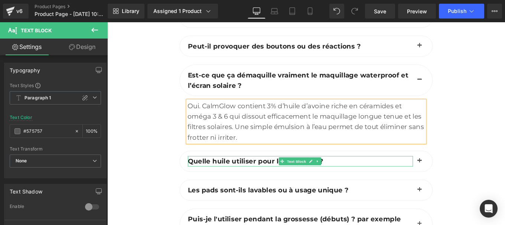
click at [236, 175] on span "Quelle huile utiliser pour le Vibraskin ?" at bounding box center [274, 179] width 153 height 9
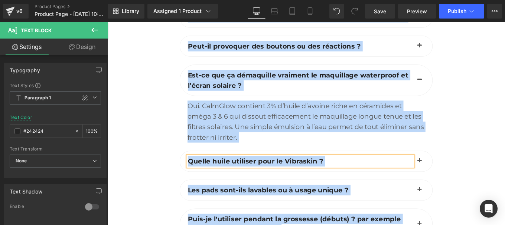
click at [236, 175] on span "Quelle huile utiliser pour le Vibraskin ?" at bounding box center [274, 179] width 153 height 9
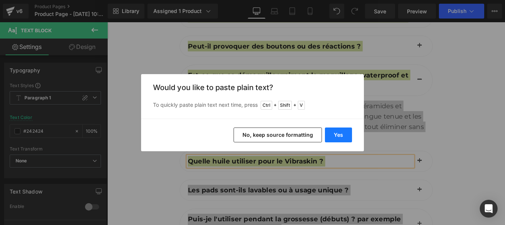
click at [339, 133] on button "Yes" at bounding box center [338, 135] width 27 height 15
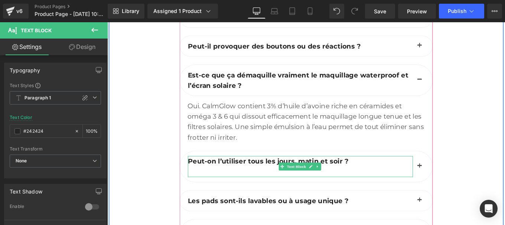
click at [230, 186] on p at bounding box center [325, 192] width 254 height 12
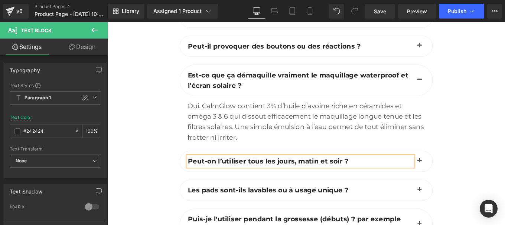
click at [455, 168] on button "button" at bounding box center [459, 179] width 15 height 23
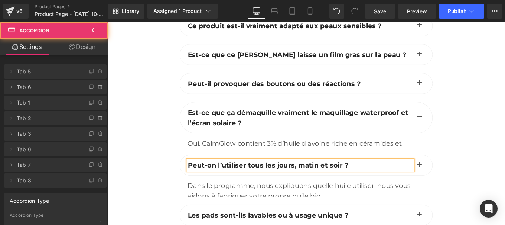
scroll to position [2748, 0]
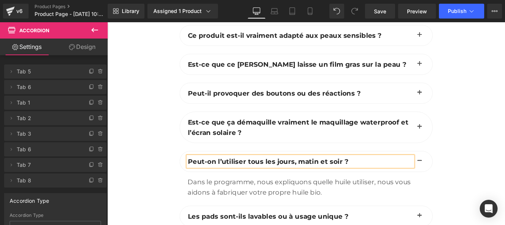
click at [247, 197] on div "Dans le programme, nous expliquons quelle huile utiliser, nous vous aidons à fa…" at bounding box center [332, 209] width 268 height 24
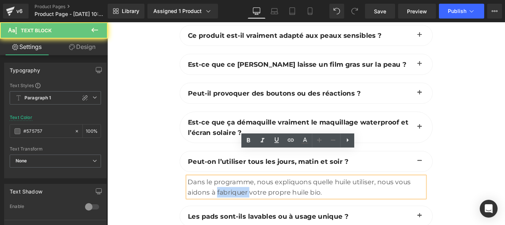
click at [247, 197] on div "Dans le programme, nous expliquons quelle huile utiliser, nous vous aidons à fa…" at bounding box center [332, 209] width 268 height 24
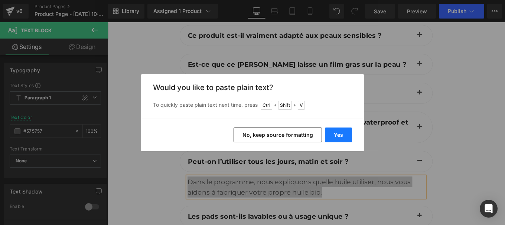
click at [335, 135] on button "Yes" at bounding box center [338, 135] width 27 height 15
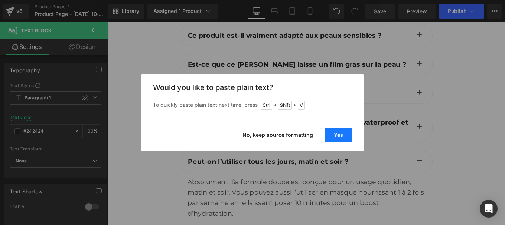
click at [338, 136] on button "Yes" at bounding box center [338, 135] width 27 height 15
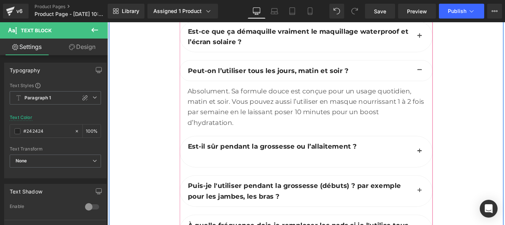
scroll to position [2853, 0]
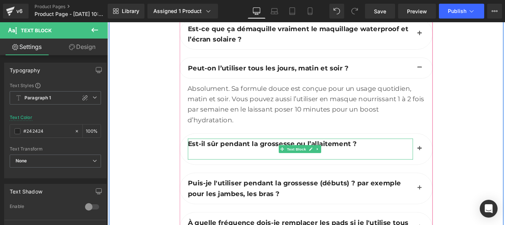
click at [245, 166] on p at bounding box center [325, 172] width 254 height 12
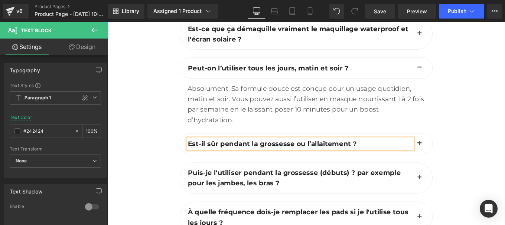
click at [460, 161] on span "button" at bounding box center [460, 161] width 0 height 0
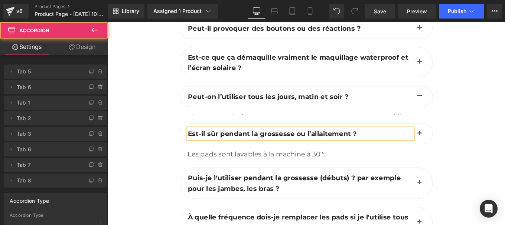
scroll to position [2800, 0]
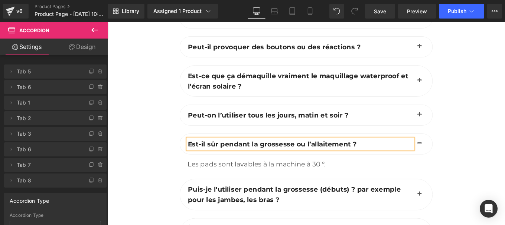
click at [220, 177] on div "Les pads sont lavables à la machine à 30 °." at bounding box center [332, 183] width 268 height 12
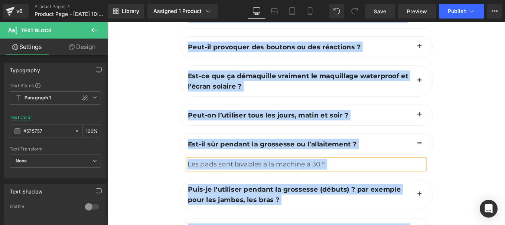
click at [278, 177] on div "Les pads sont lavables à la machine à 30 °." at bounding box center [332, 183] width 268 height 12
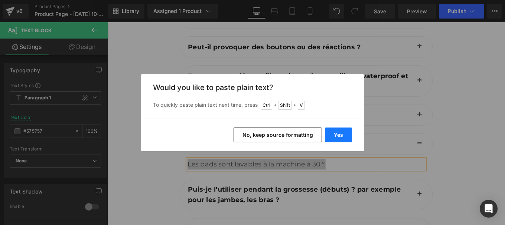
click at [342, 135] on button "Yes" at bounding box center [338, 135] width 27 height 15
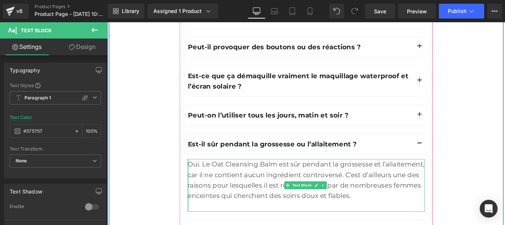
click at [198, 177] on div at bounding box center [199, 206] width 2 height 59
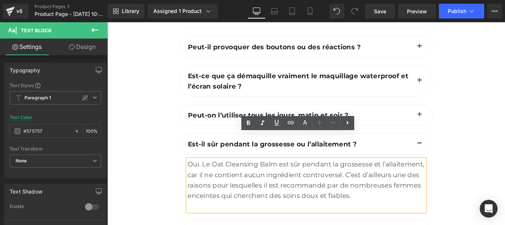
click at [198, 177] on div "Oui. Le Oat Cleansing Balm est sûr pendant la grossesse et l’allaitement, car i…" at bounding box center [332, 206] width 268 height 59
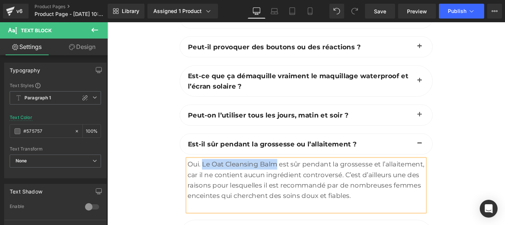
drag, startPoint x: 212, startPoint y: 154, endPoint x: 297, endPoint y: 152, distance: 85.0
click at [297, 177] on div "Oui. Le Oat Cleansing Balm est sûr pendant la grossesse et l’allaitement, car i…" at bounding box center [332, 206] width 268 height 59
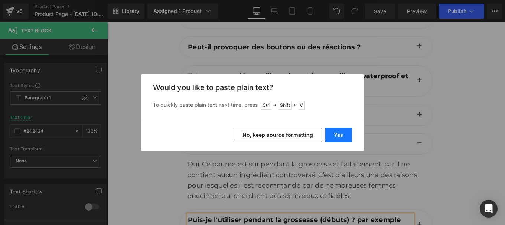
click at [334, 130] on button "Yes" at bounding box center [338, 135] width 27 height 15
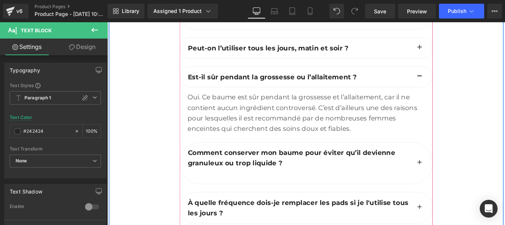
scroll to position [2876, 0]
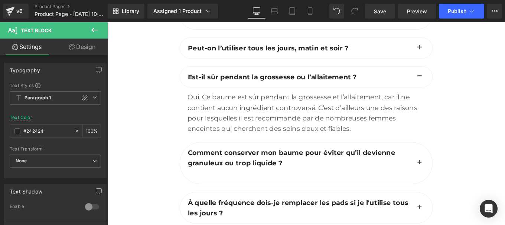
click at [107, 22] on div at bounding box center [107, 22] width 0 height 0
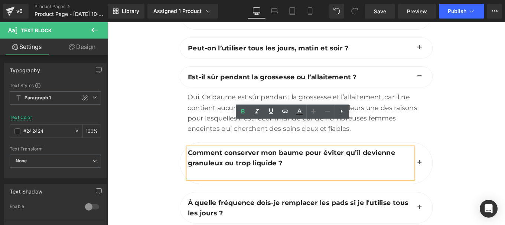
click at [232, 187] on p at bounding box center [325, 193] width 254 height 12
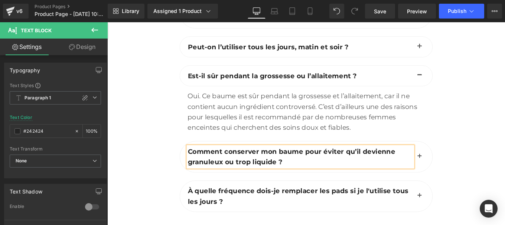
scroll to position [2880, 0]
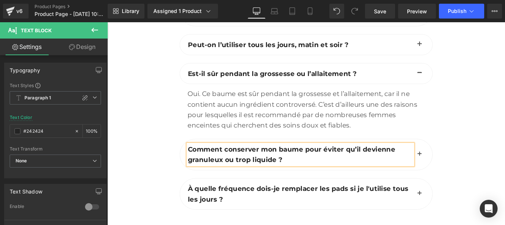
click at [455, 154] on button "button" at bounding box center [459, 171] width 15 height 35
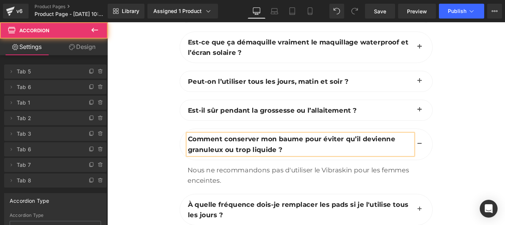
scroll to position [2827, 0]
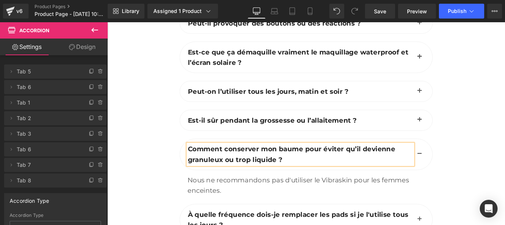
click at [294, 195] on div "Nous ne recommandons pas d'utiliser le Vibraskin pour les femmes enceintes." at bounding box center [332, 207] width 268 height 24
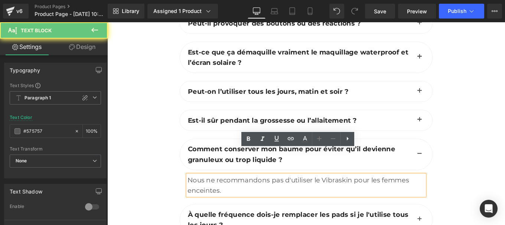
click at [294, 195] on div "Nous ne recommandons pas d'utiliser le Vibraskin pour les femmes enceintes." at bounding box center [332, 207] width 268 height 24
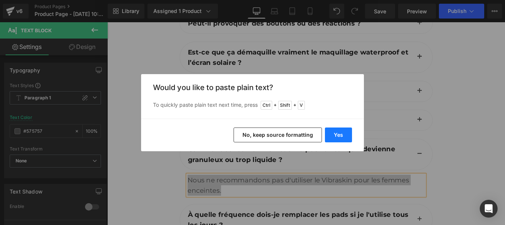
click at [334, 130] on button "Yes" at bounding box center [338, 135] width 27 height 15
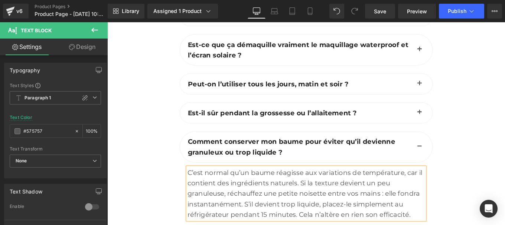
scroll to position [2839, 0]
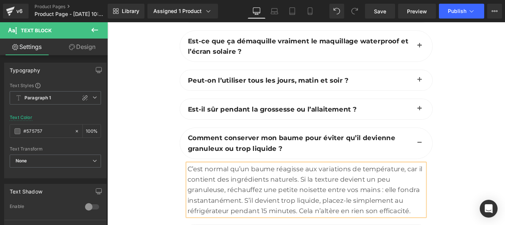
click at [456, 142] on button "button" at bounding box center [459, 159] width 15 height 35
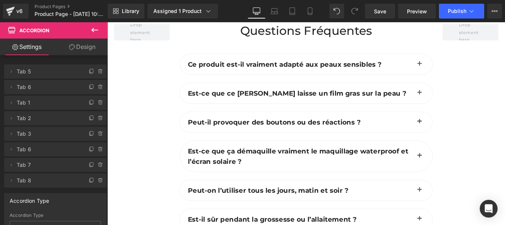
scroll to position [2841, 0]
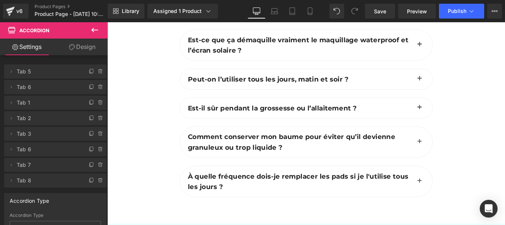
click at [212, 191] on p "À quelle fréquence dois-je remplacer les pads si je l'utilise tous les jours ?" at bounding box center [325, 203] width 254 height 24
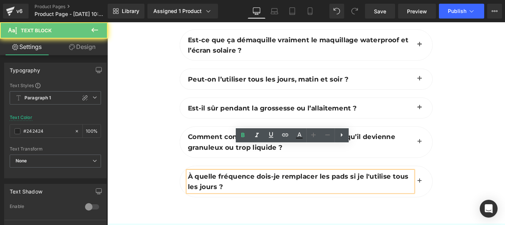
click at [212, 191] on p "À quelle fréquence dois-je remplacer les pads si je l'utilise tous les jours ?" at bounding box center [325, 203] width 254 height 24
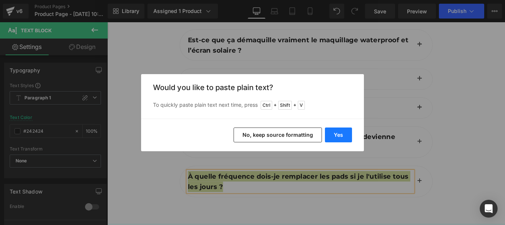
click at [339, 134] on button "Yes" at bounding box center [338, 135] width 27 height 15
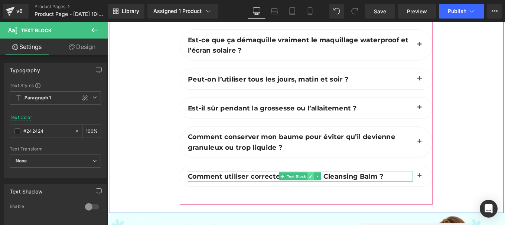
click at [337, 192] on link at bounding box center [337, 196] width 8 height 9
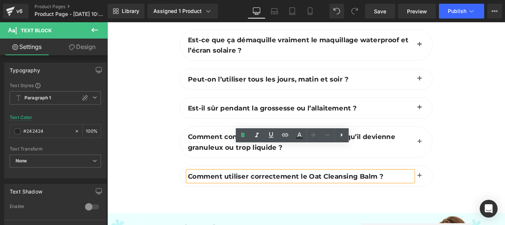
click at [332, 192] on b "Comment utiliser correctement le Oat Cleansing Balm ?" at bounding box center [308, 196] width 221 height 9
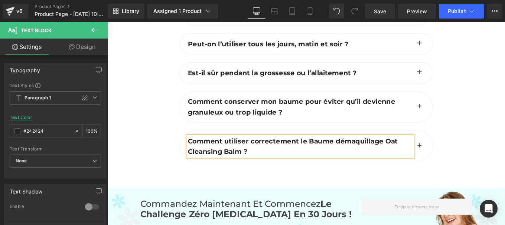
scroll to position [2880, 0]
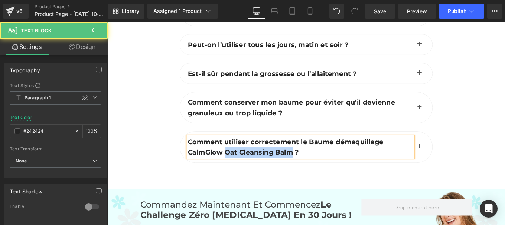
drag, startPoint x: 313, startPoint y: 141, endPoint x: 237, endPoint y: 139, distance: 76.5
click at [237, 153] on b "Comment utiliser correctement le Baume démaquillage CalmGlow Oat Cleansing Balm…" at bounding box center [308, 163] width 221 height 21
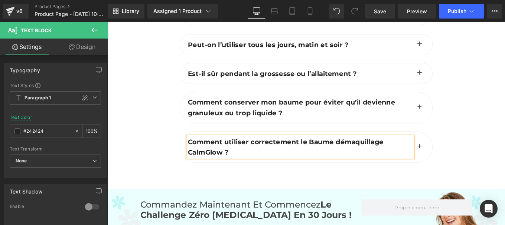
click at [456, 146] on button "button" at bounding box center [459, 163] width 15 height 35
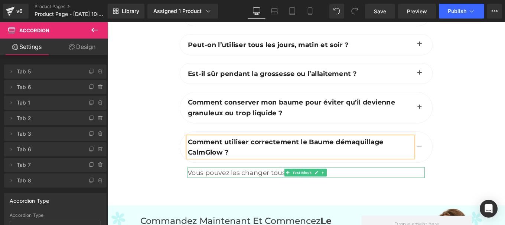
click at [265, 186] on div "Vous pouvez les changer tous les 2 mois." at bounding box center [332, 192] width 268 height 12
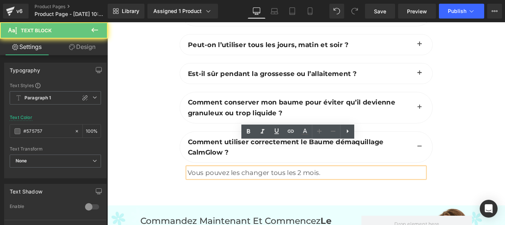
click at [265, 186] on div "Vous pouvez les changer tous les 2 mois." at bounding box center [332, 192] width 268 height 12
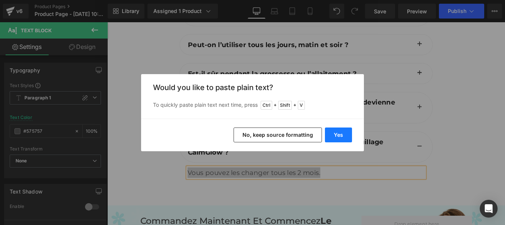
click at [336, 128] on button "Yes" at bounding box center [338, 135] width 27 height 15
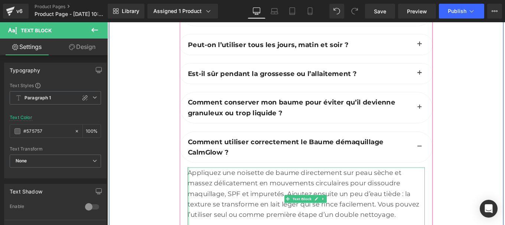
click at [198, 186] on div at bounding box center [199, 221] width 2 height 71
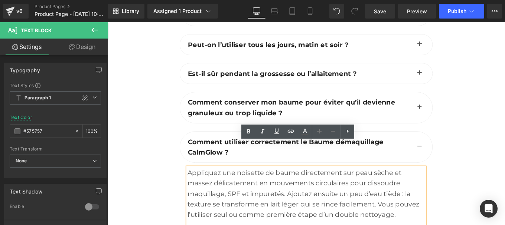
click at [198, 186] on div "Appliquez une noisette de baume directement sur peau sèche et massez délicateme…" at bounding box center [332, 221] width 268 height 71
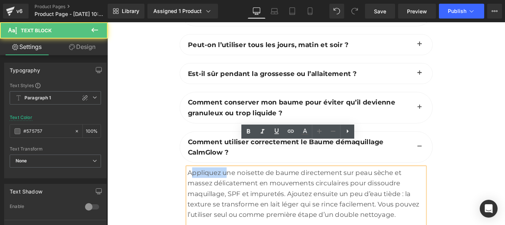
click at [198, 186] on div "Appliquez une noisette de baume directement sur peau sèche et massez délicateme…" at bounding box center [332, 221] width 268 height 71
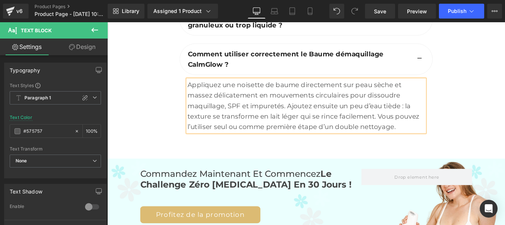
scroll to position [2979, 0]
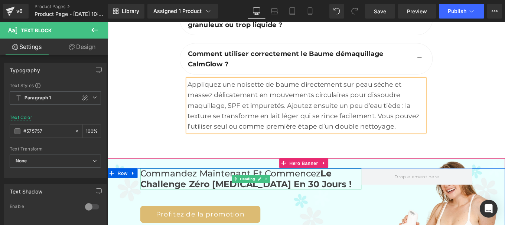
click at [204, 187] on span "Le Challenge Zéro [MEDICAL_DATA] en 30 jours !" at bounding box center [263, 199] width 239 height 24
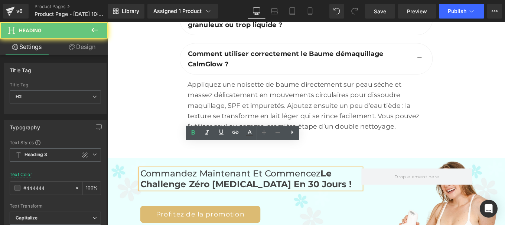
click at [204, 187] on span "Le Challenge Zéro [MEDICAL_DATA] en 30 jours !" at bounding box center [263, 199] width 239 height 24
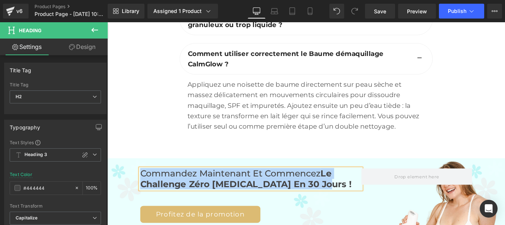
paste div
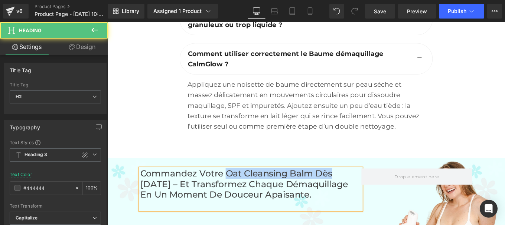
drag, startPoint x: 238, startPoint y: 165, endPoint x: 361, endPoint y: 165, distance: 122.8
click at [361, 188] on h2 "Commandez votre Oat Cleansing Balm dès [DATE] – et transformez chaque démaquill…" at bounding box center [269, 206] width 250 height 36
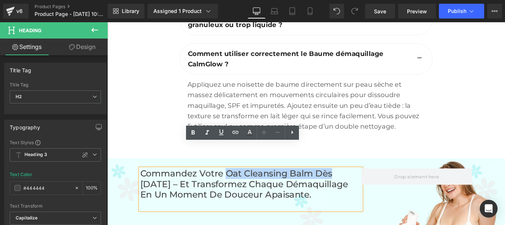
click at [337, 188] on h2 "Commandez votre Oat Cleansing Balm dès [DATE] – et transformez chaque démaquill…" at bounding box center [269, 206] width 250 height 36
drag, startPoint x: 285, startPoint y: 161, endPoint x: 241, endPoint y: 164, distance: 43.9
click at [241, 188] on h2 "Commandez votre Oat Cleansing Balm dès [DATE] – et transformez chaque démaquill…" at bounding box center [269, 206] width 250 height 36
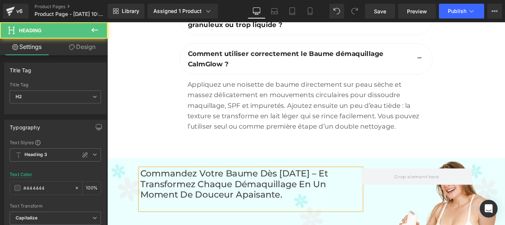
click at [209, 223] on div at bounding box center [269, 228] width 250 height 11
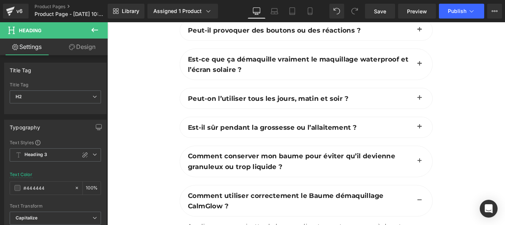
scroll to position [2819, 0]
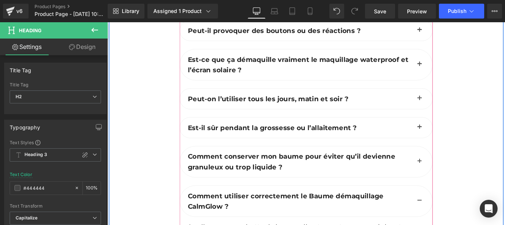
click at [457, 207] on button "button" at bounding box center [459, 224] width 15 height 35
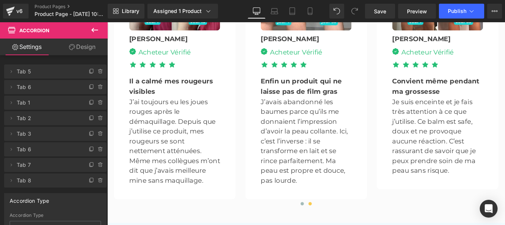
scroll to position [1966, 0]
click at [382, 10] on span "Save" at bounding box center [380, 11] width 12 height 8
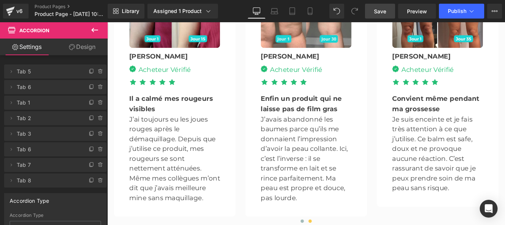
scroll to position [2116, 0]
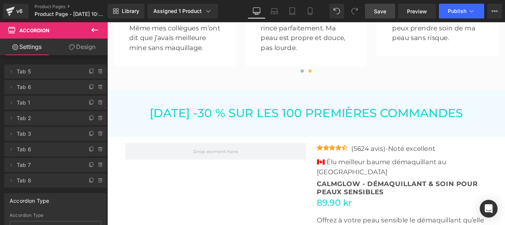
click at [375, 16] on link "Save" at bounding box center [380, 11] width 30 height 15
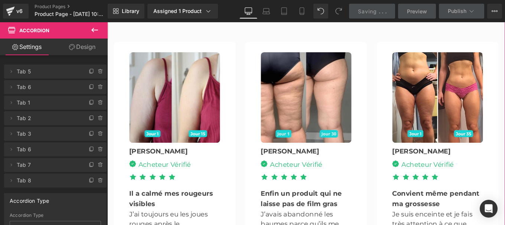
scroll to position [1727, 0]
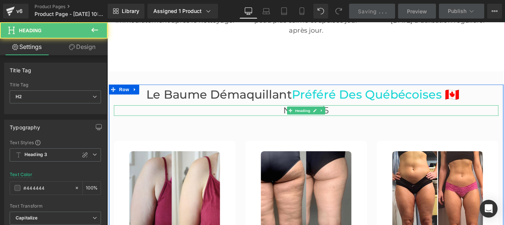
click at [271, 116] on h2 "Noté 4.8/5" at bounding box center [332, 122] width 434 height 12
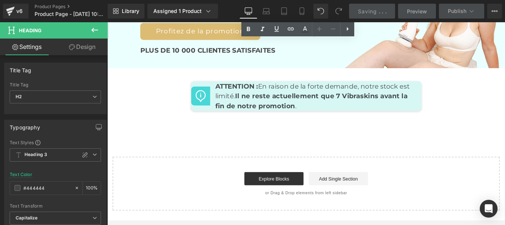
scroll to position [3134, 0]
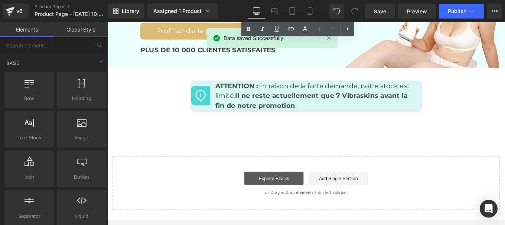
click at [286, 191] on link "Explore Blocks" at bounding box center [295, 198] width 67 height 15
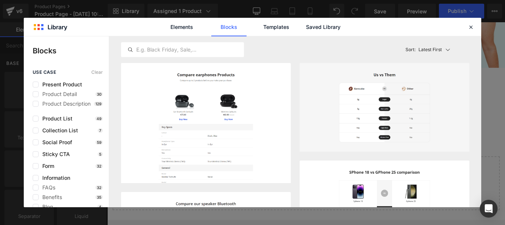
click at [382, 27] on div "Elements Blocks Templates Saved Library" at bounding box center [252, 27] width 457 height 18
click at [329, 29] on link "Saved Library" at bounding box center [322, 27] width 35 height 19
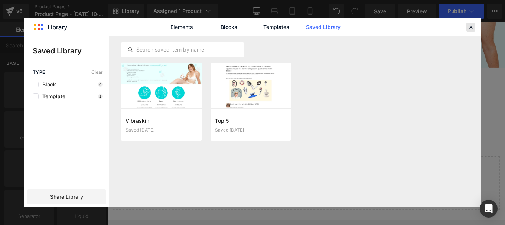
click at [469, 29] on icon at bounding box center [470, 27] width 7 height 7
